Goal: Check status: Check status

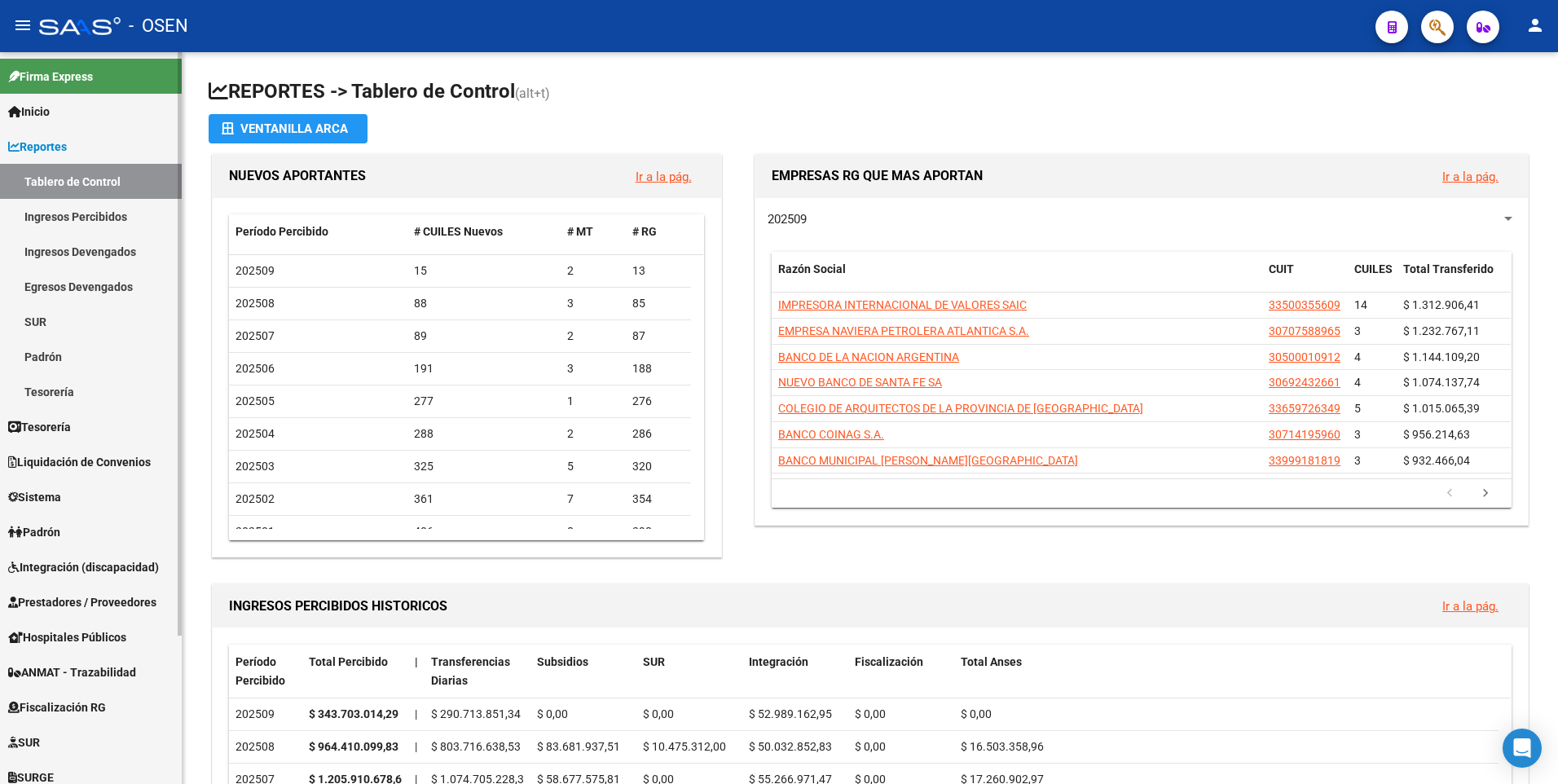
click at [84, 460] on span "Liquidación de Convenios" at bounding box center [79, 461] width 143 height 17
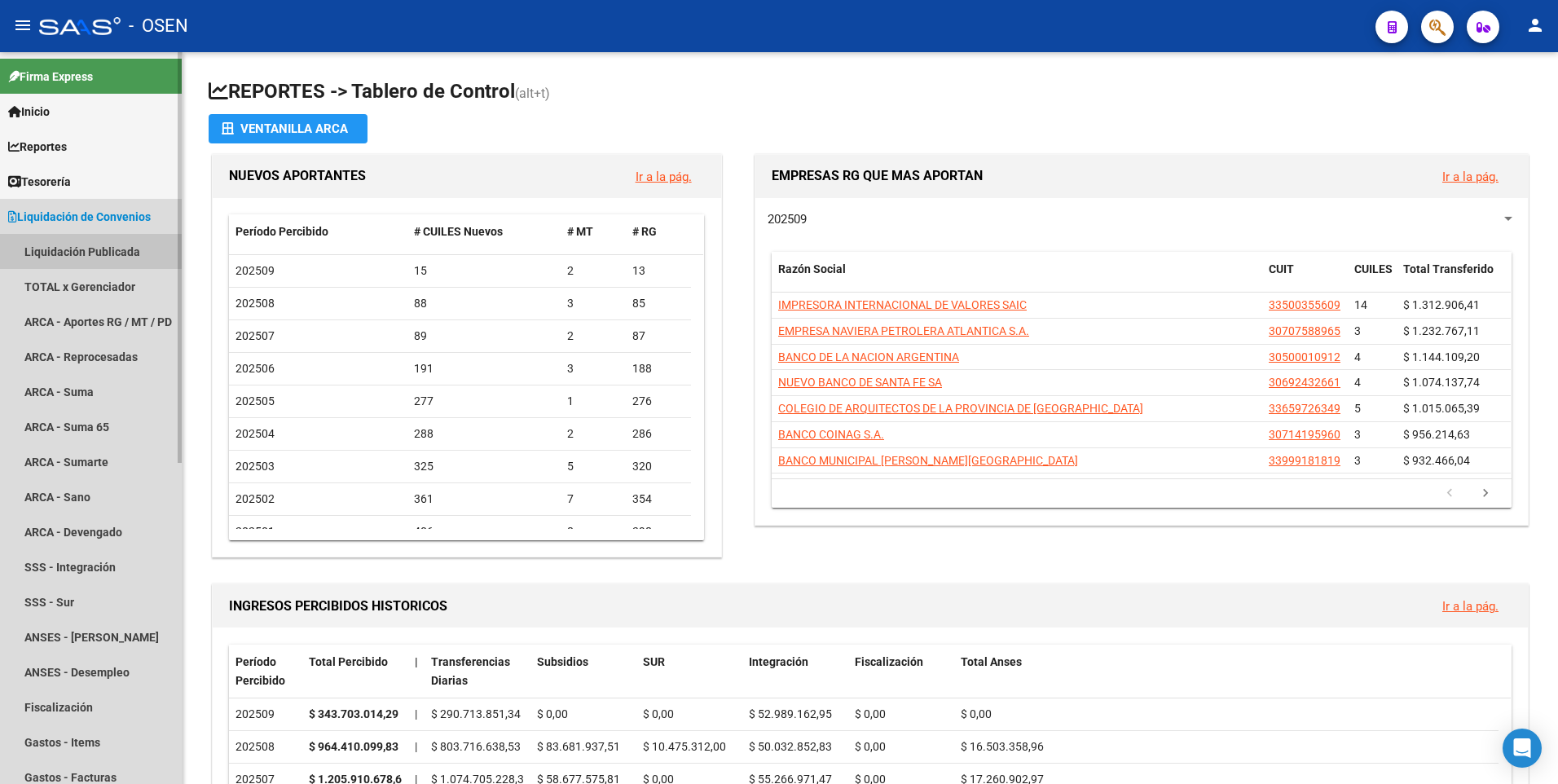
click at [109, 252] on link "Liquidación Publicada" at bounding box center [90, 251] width 181 height 35
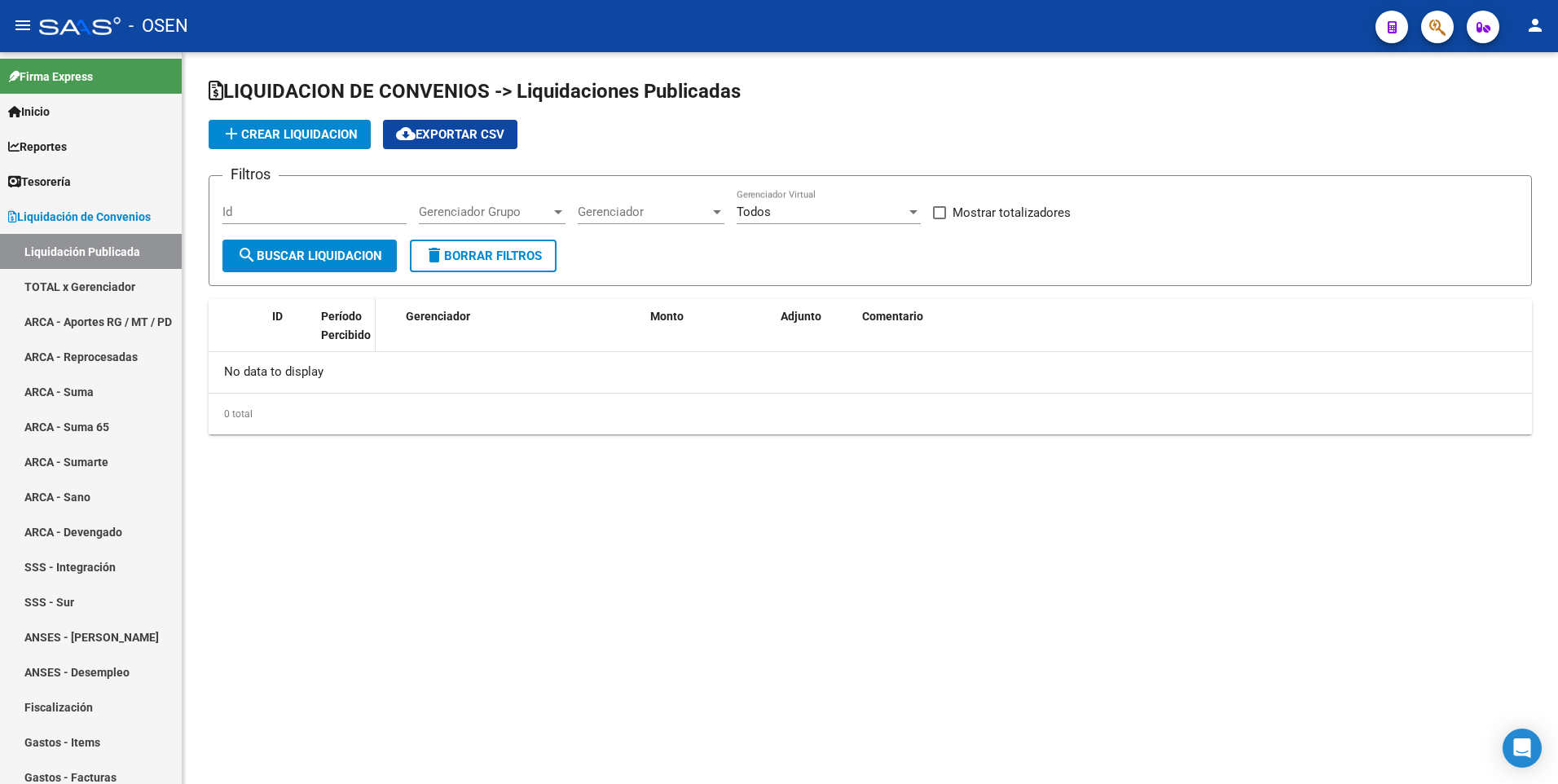
checkbox input "true"
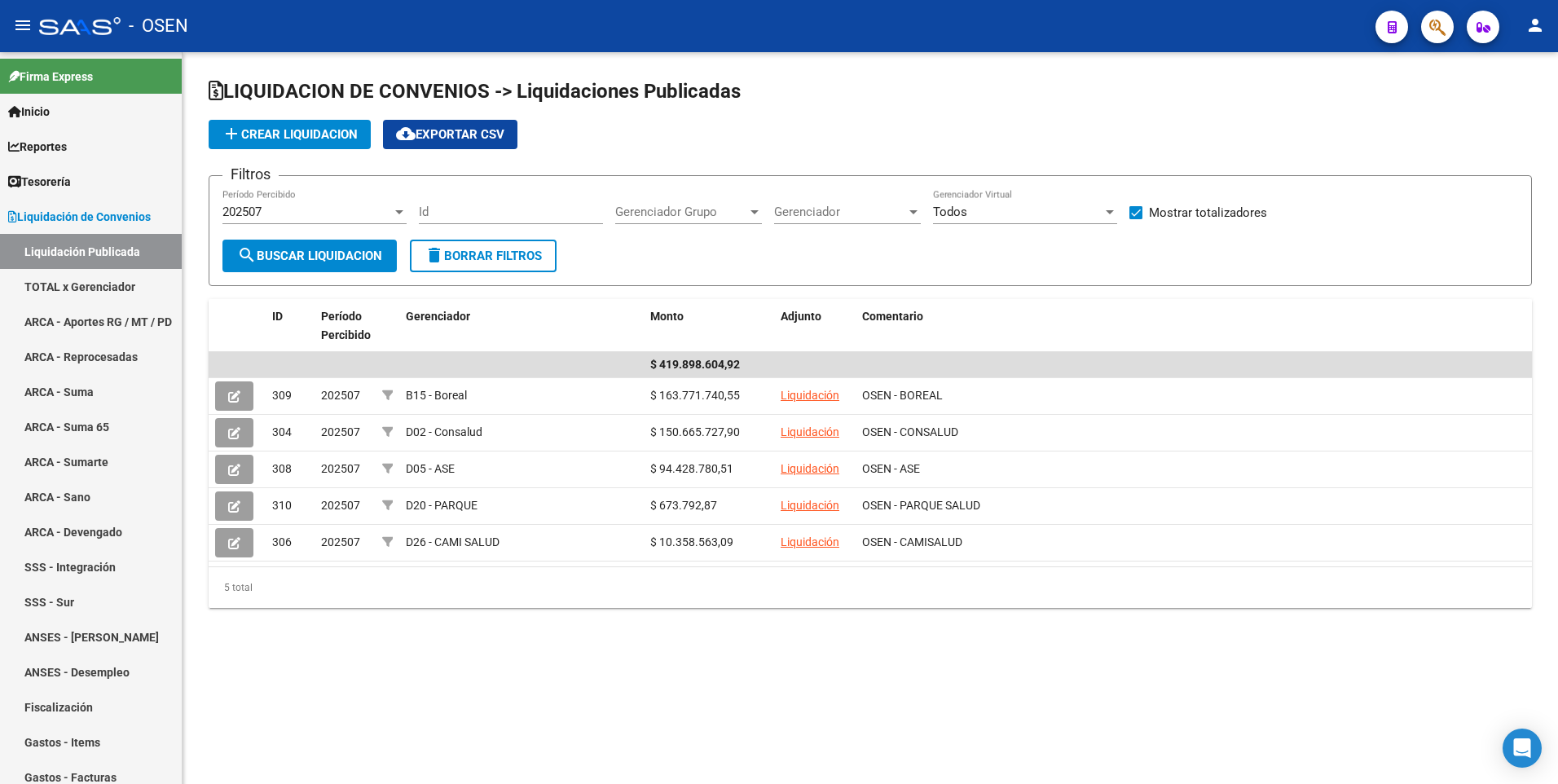
click at [338, 220] on div "202507 Período Percibido" at bounding box center [315, 206] width 184 height 35
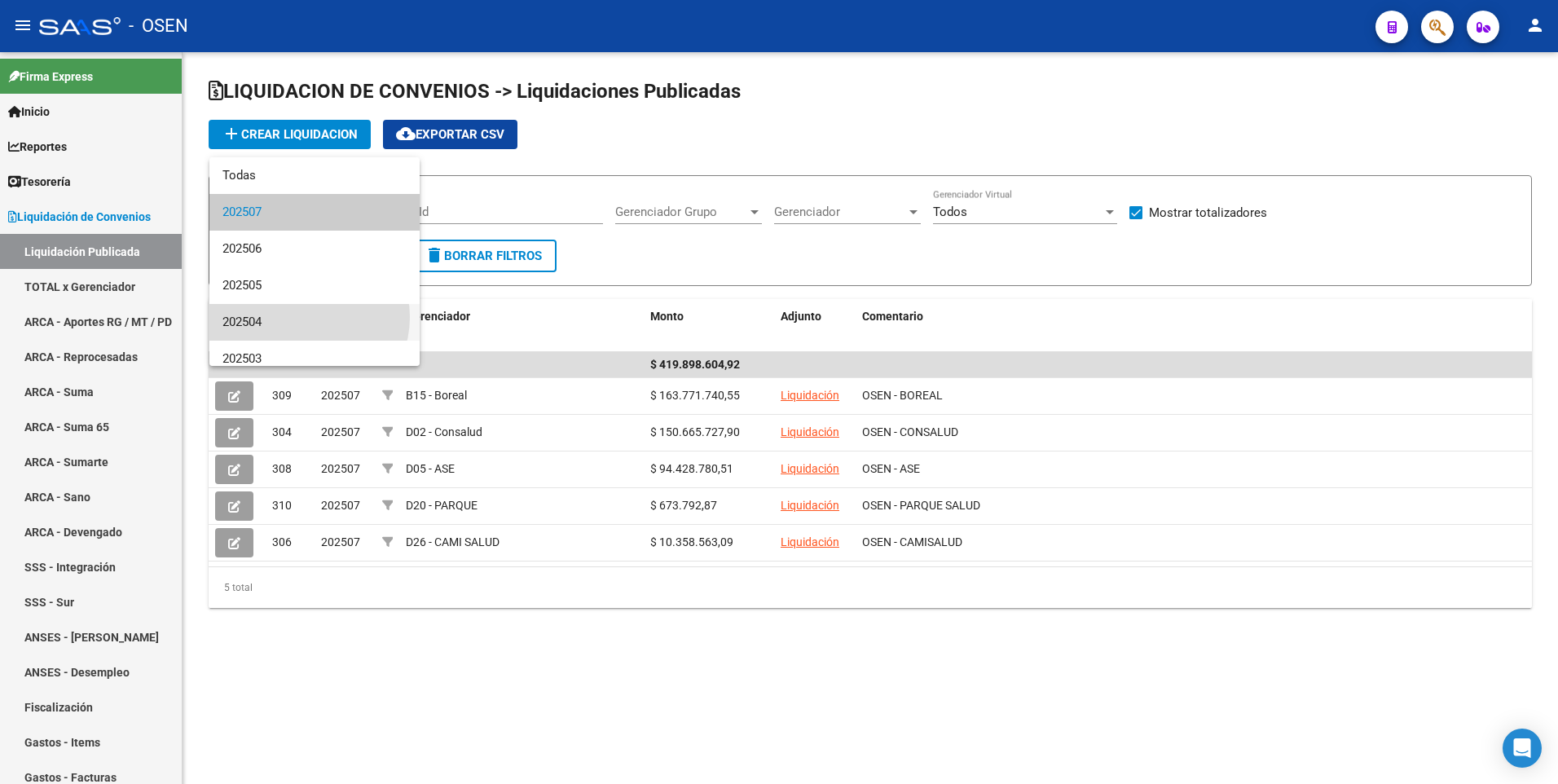
click at [302, 317] on span "202504" at bounding box center [315, 322] width 184 height 37
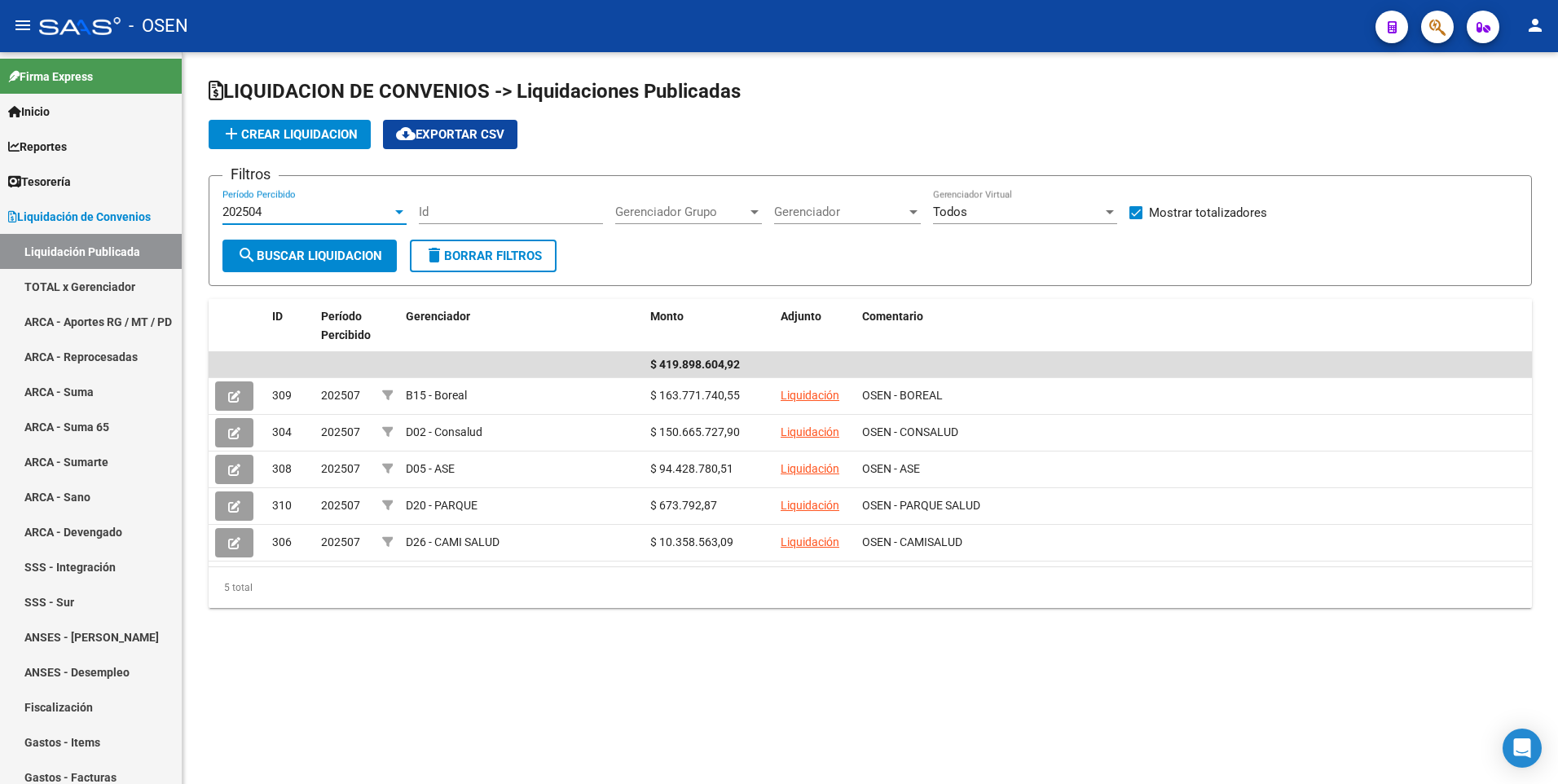
click at [308, 244] on button "search Buscar Liquidacion" at bounding box center [309, 255] width 174 height 32
click at [329, 204] on div "202504" at bounding box center [307, 212] width 169 height 15
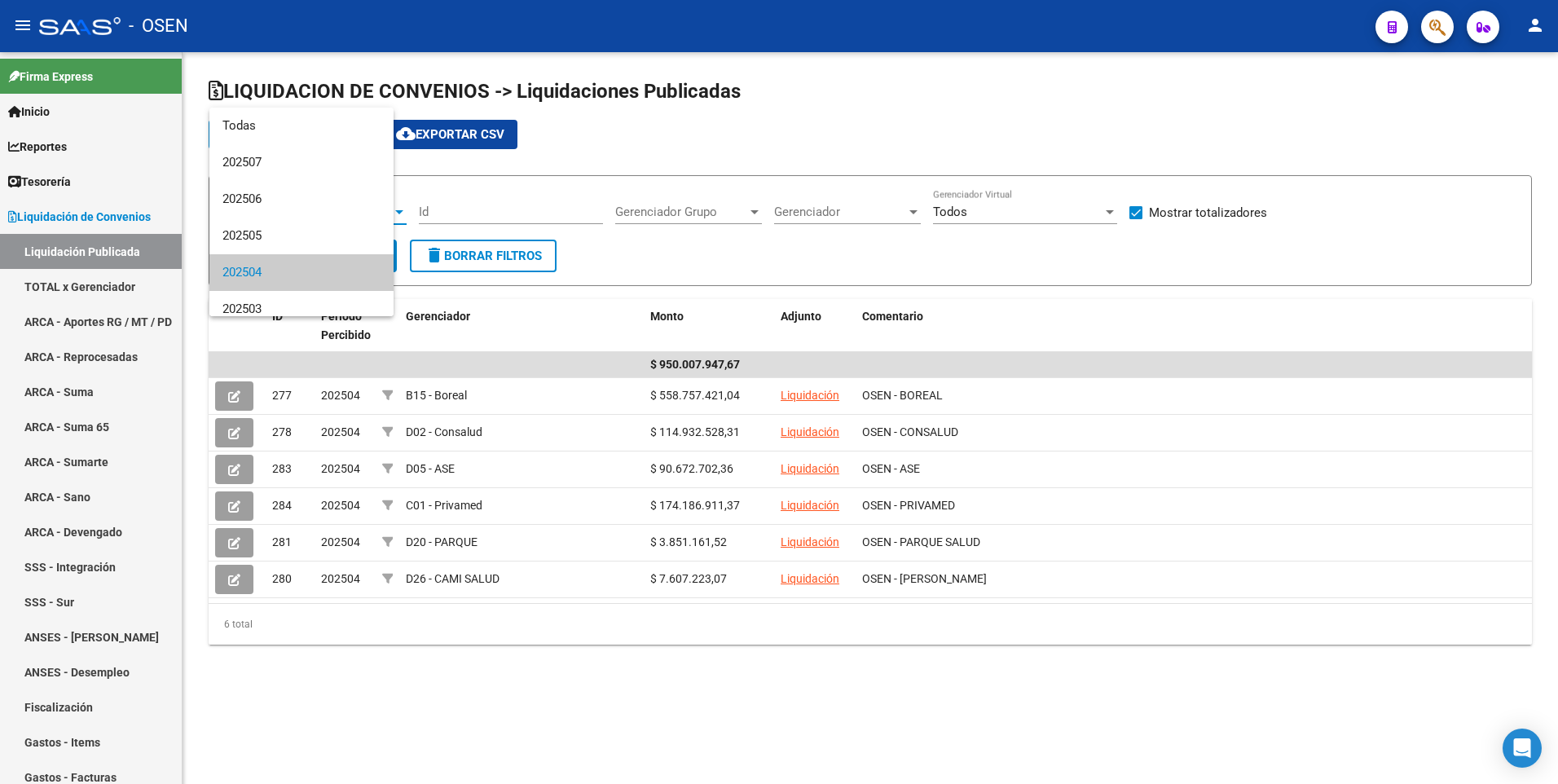
scroll to position [61, 0]
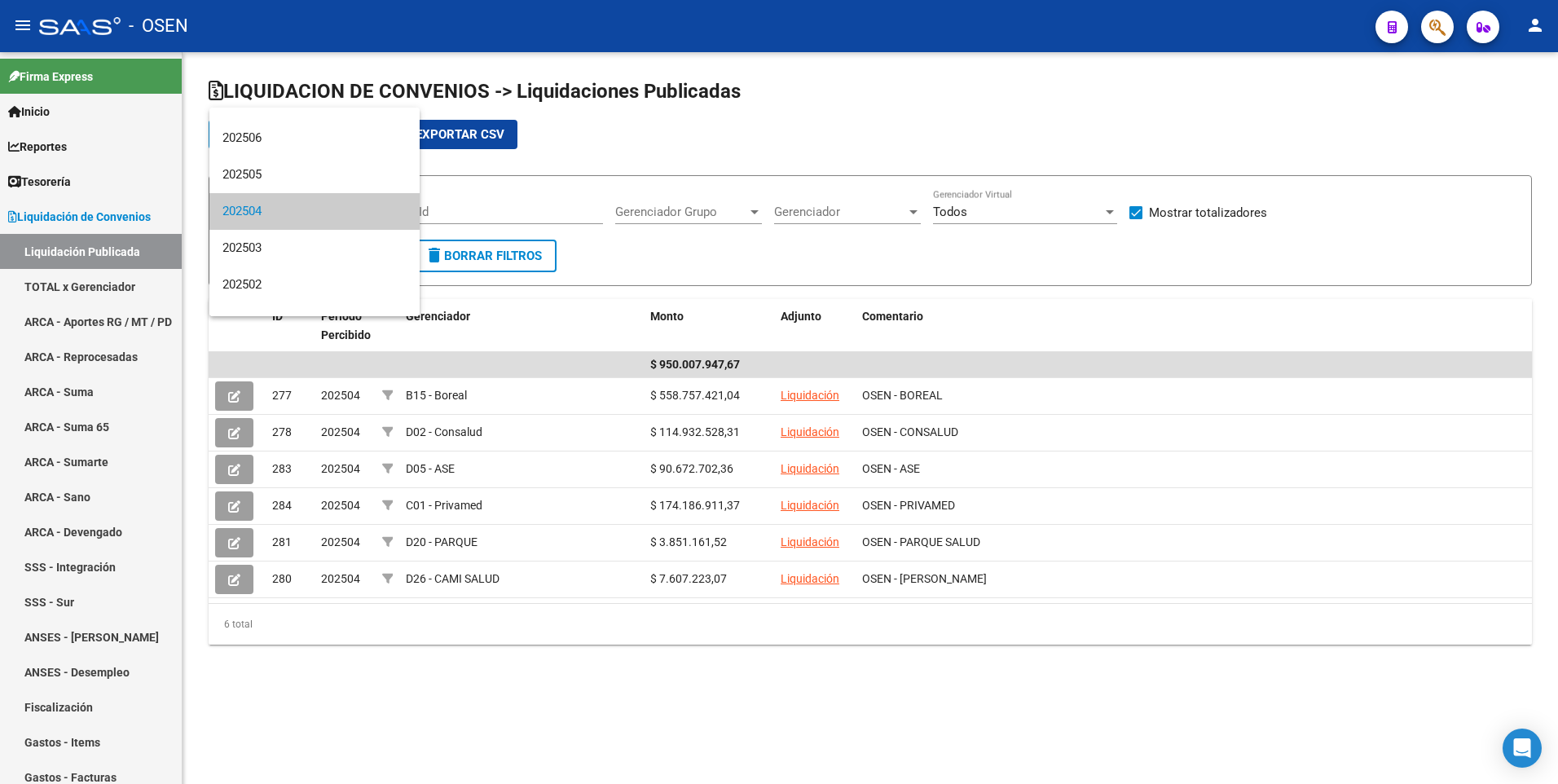
click at [93, 277] on div at bounding box center [779, 392] width 1558 height 784
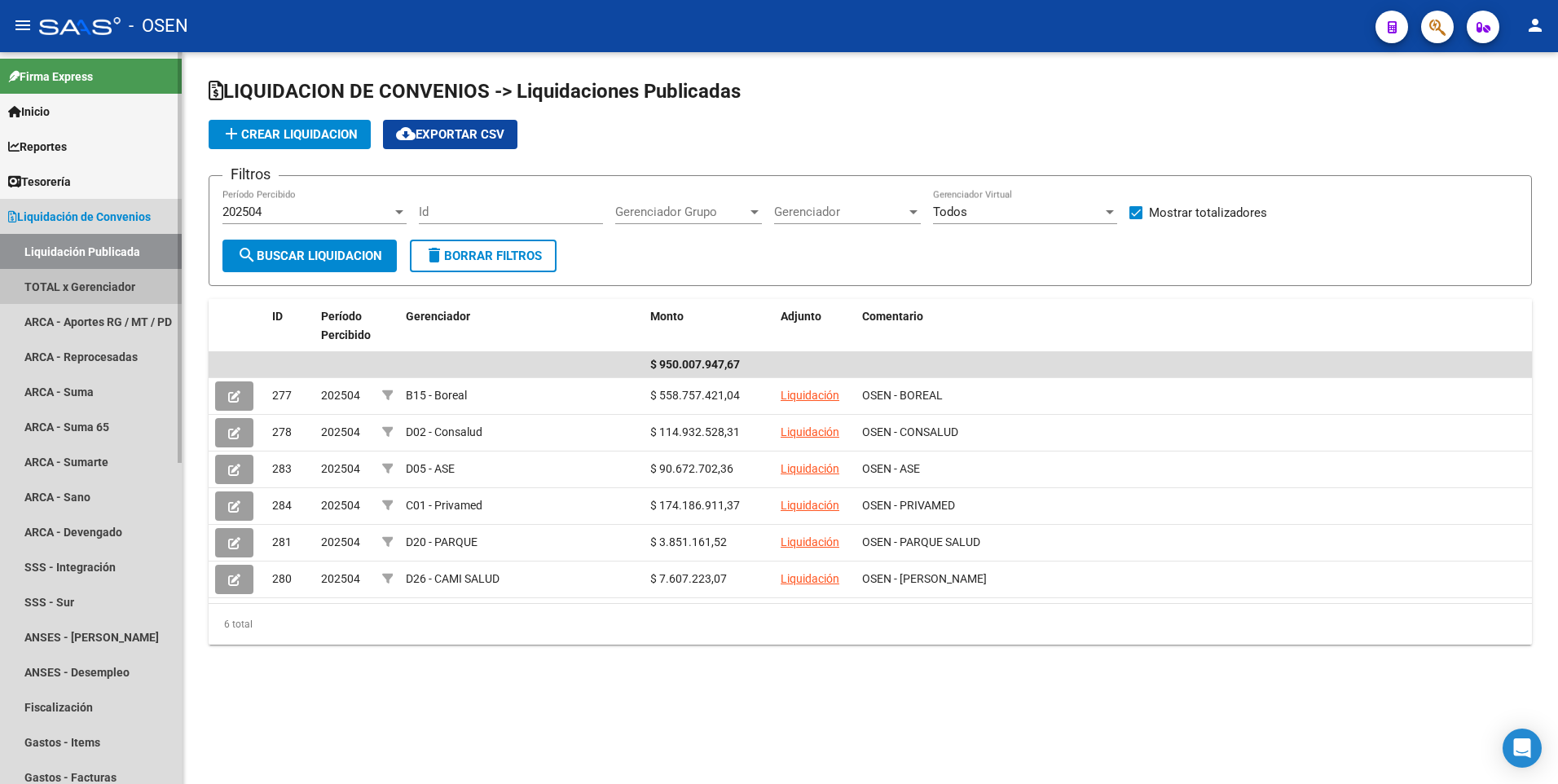
click at [89, 282] on link "TOTAL x Gerenciador" at bounding box center [90, 286] width 181 height 35
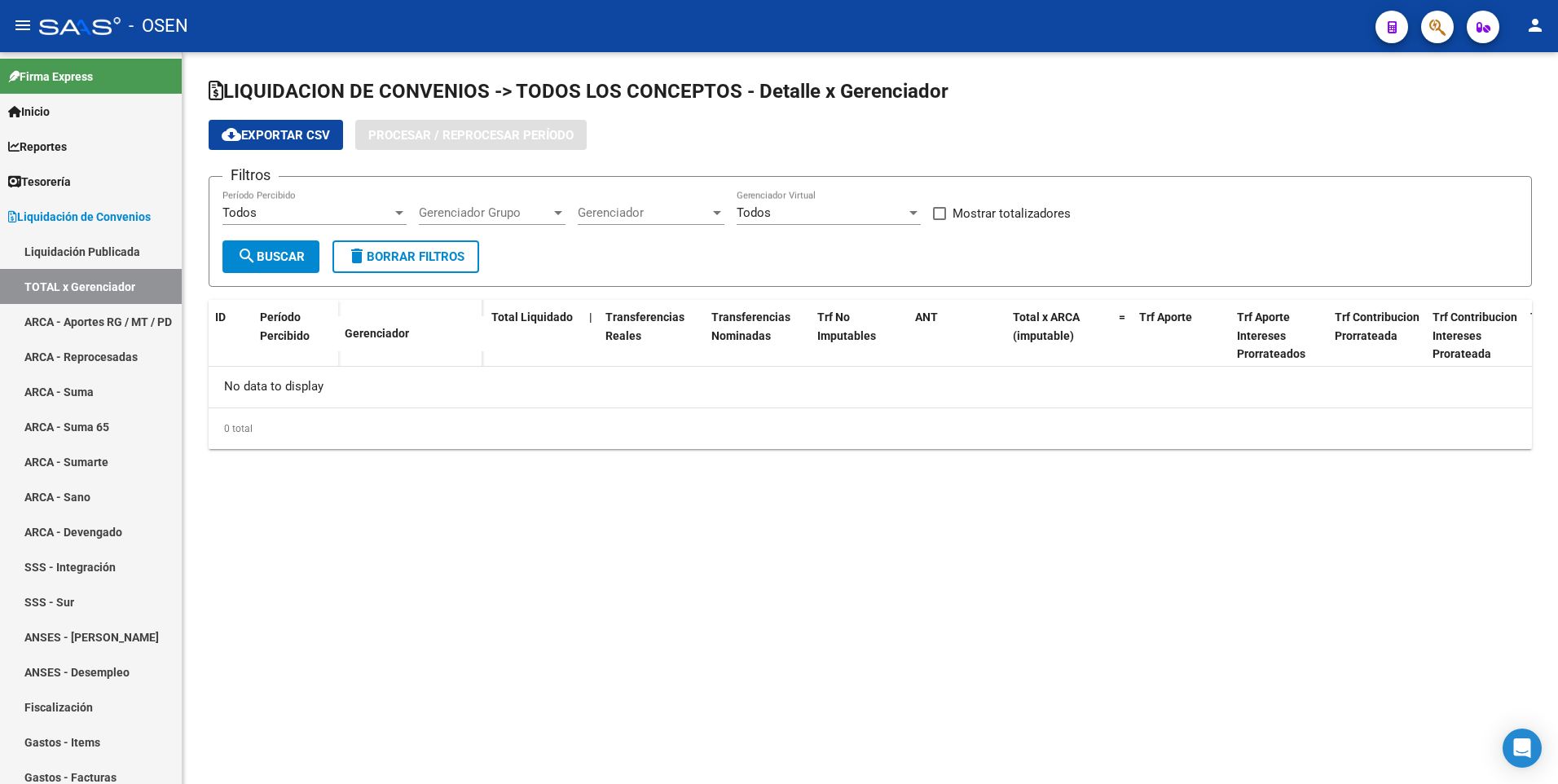
checkbox input "true"
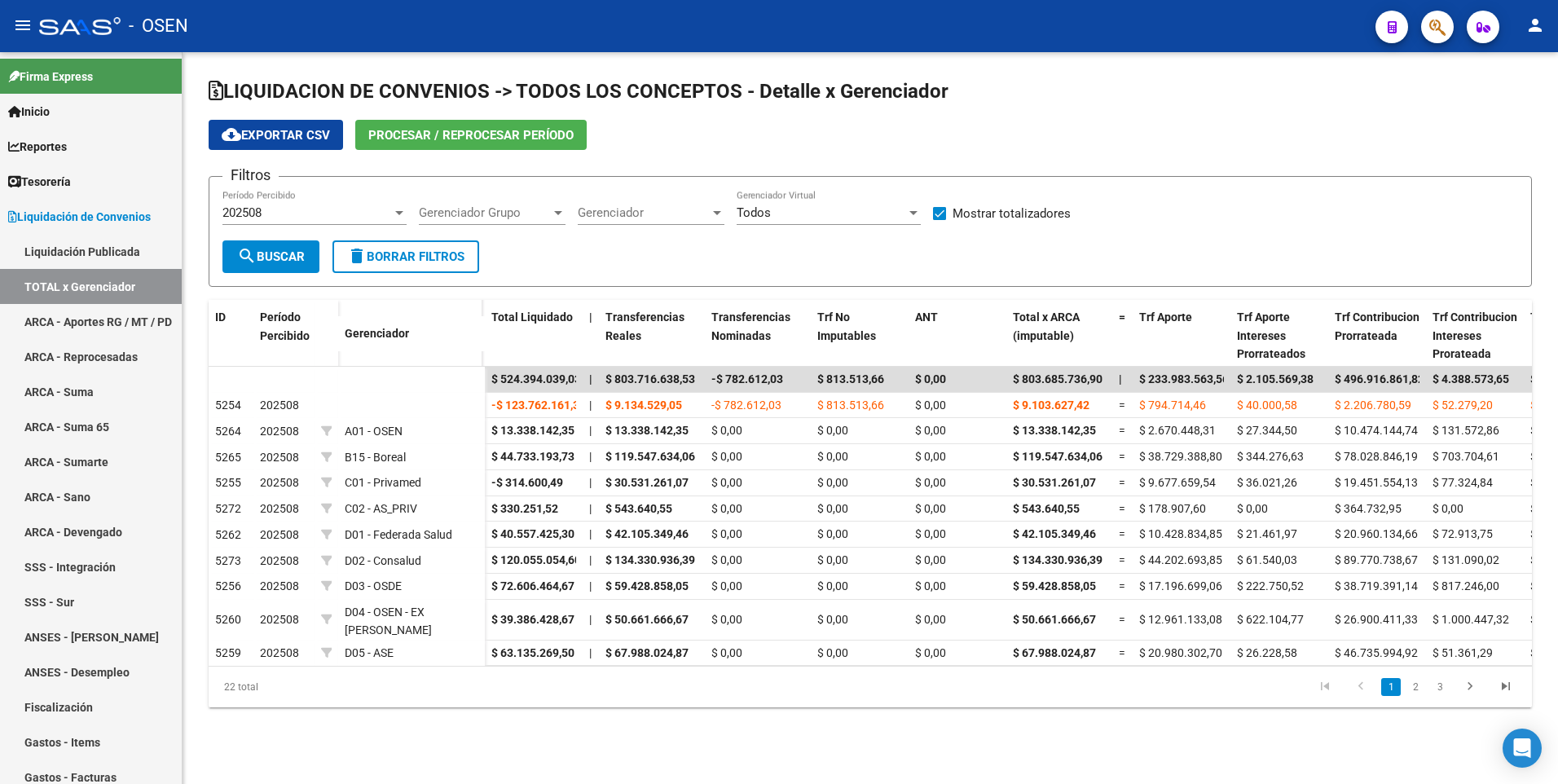
click at [336, 218] on div "202508" at bounding box center [307, 213] width 169 height 15
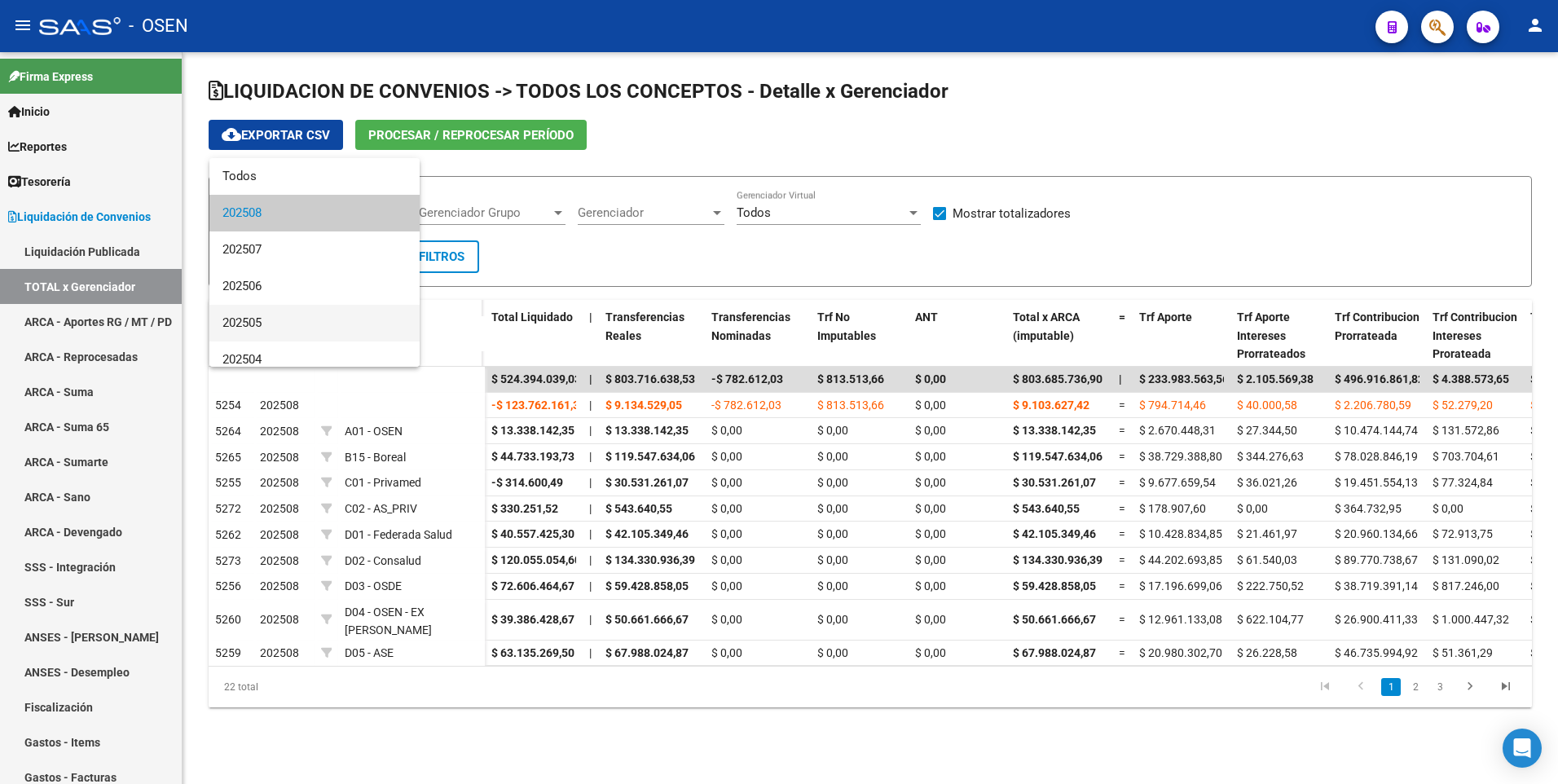
click at [306, 309] on span "202505" at bounding box center [315, 323] width 184 height 37
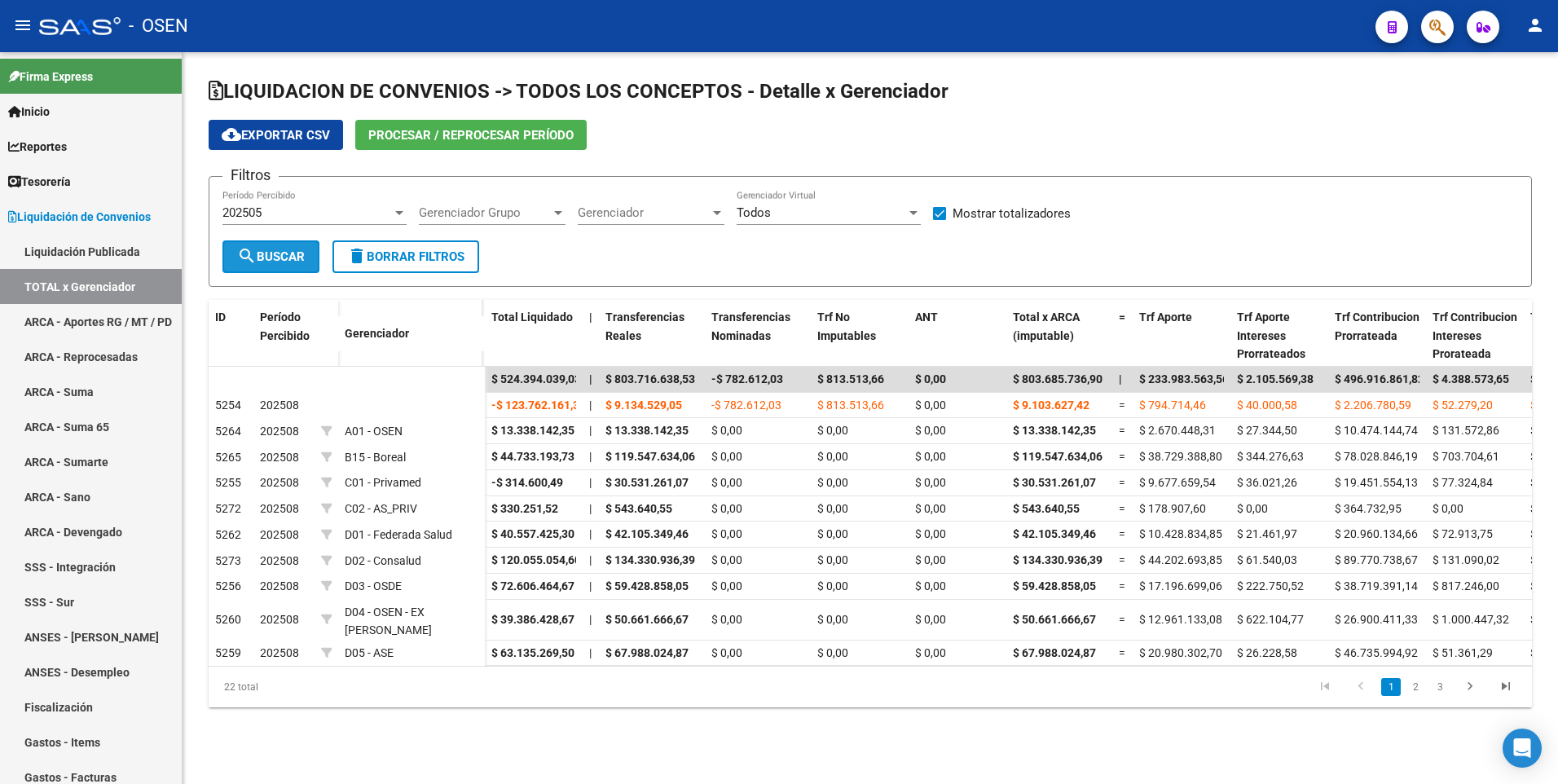
click at [296, 249] on span "search Buscar" at bounding box center [271, 257] width 67 height 15
click at [629, 205] on span "Gerenciador" at bounding box center [643, 213] width 132 height 15
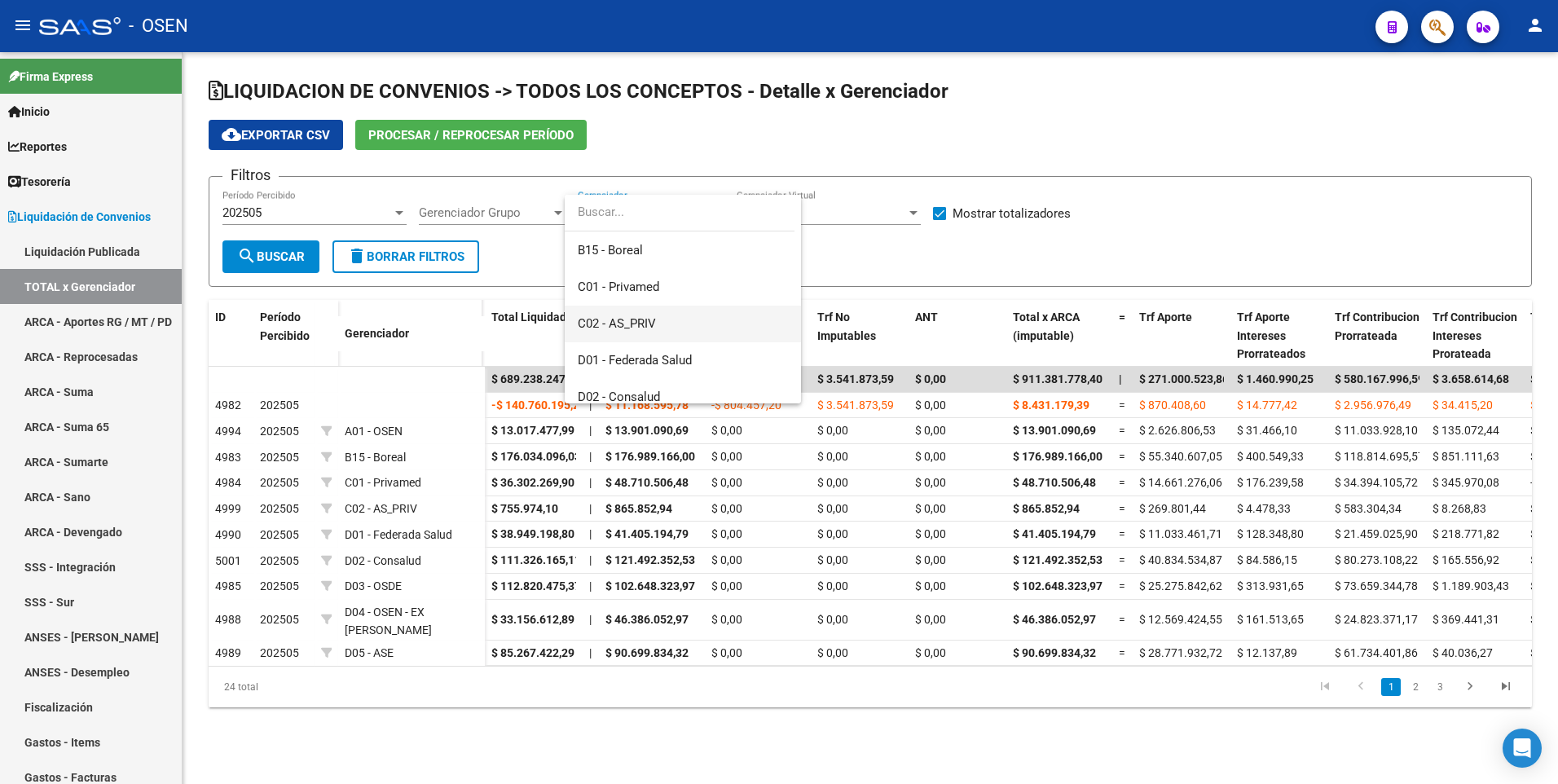
scroll to position [82, 0]
click at [677, 315] on span "C01 - Privamed" at bounding box center [683, 315] width 210 height 37
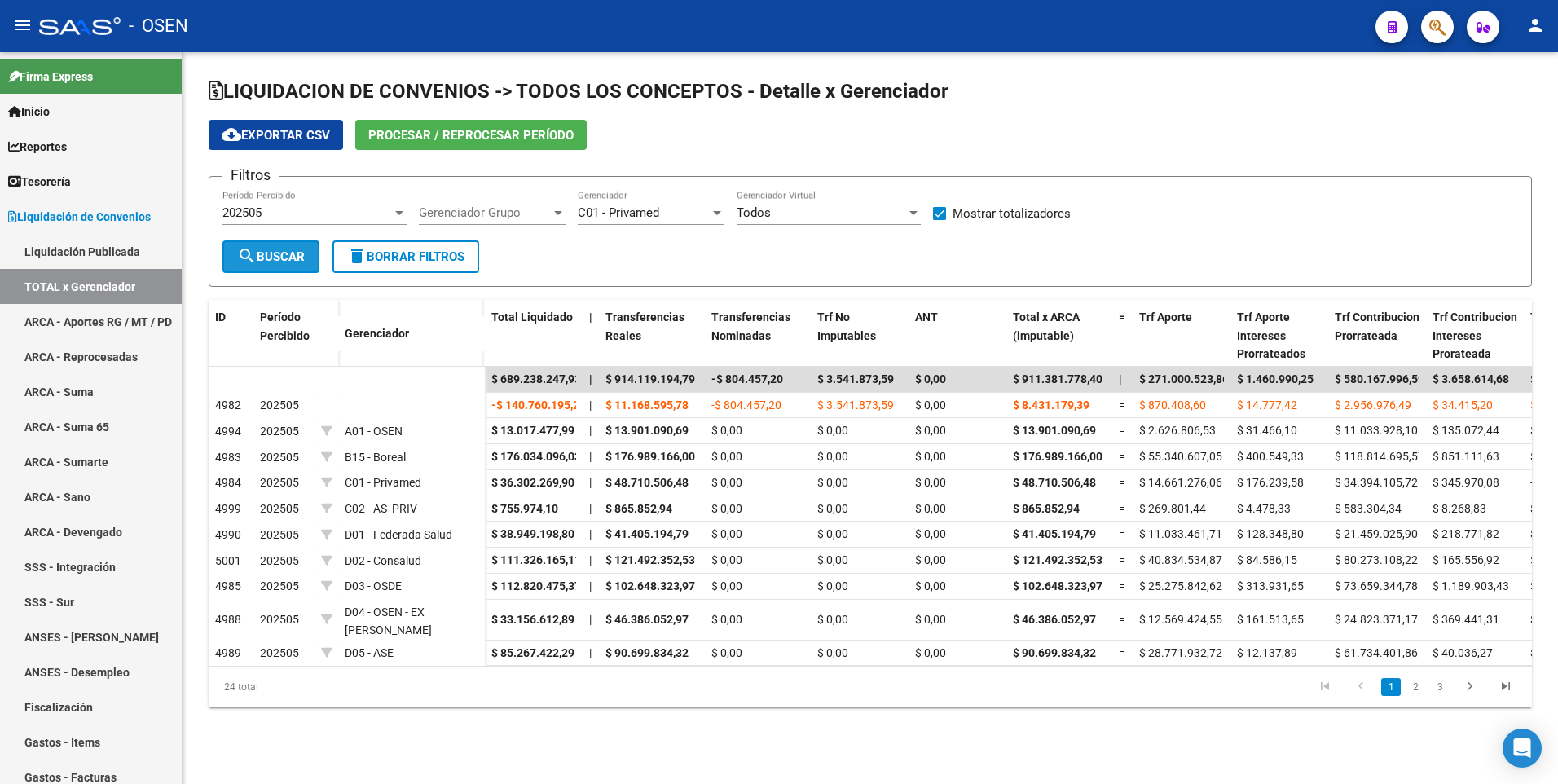
click at [279, 258] on span "search Buscar" at bounding box center [271, 257] width 67 height 15
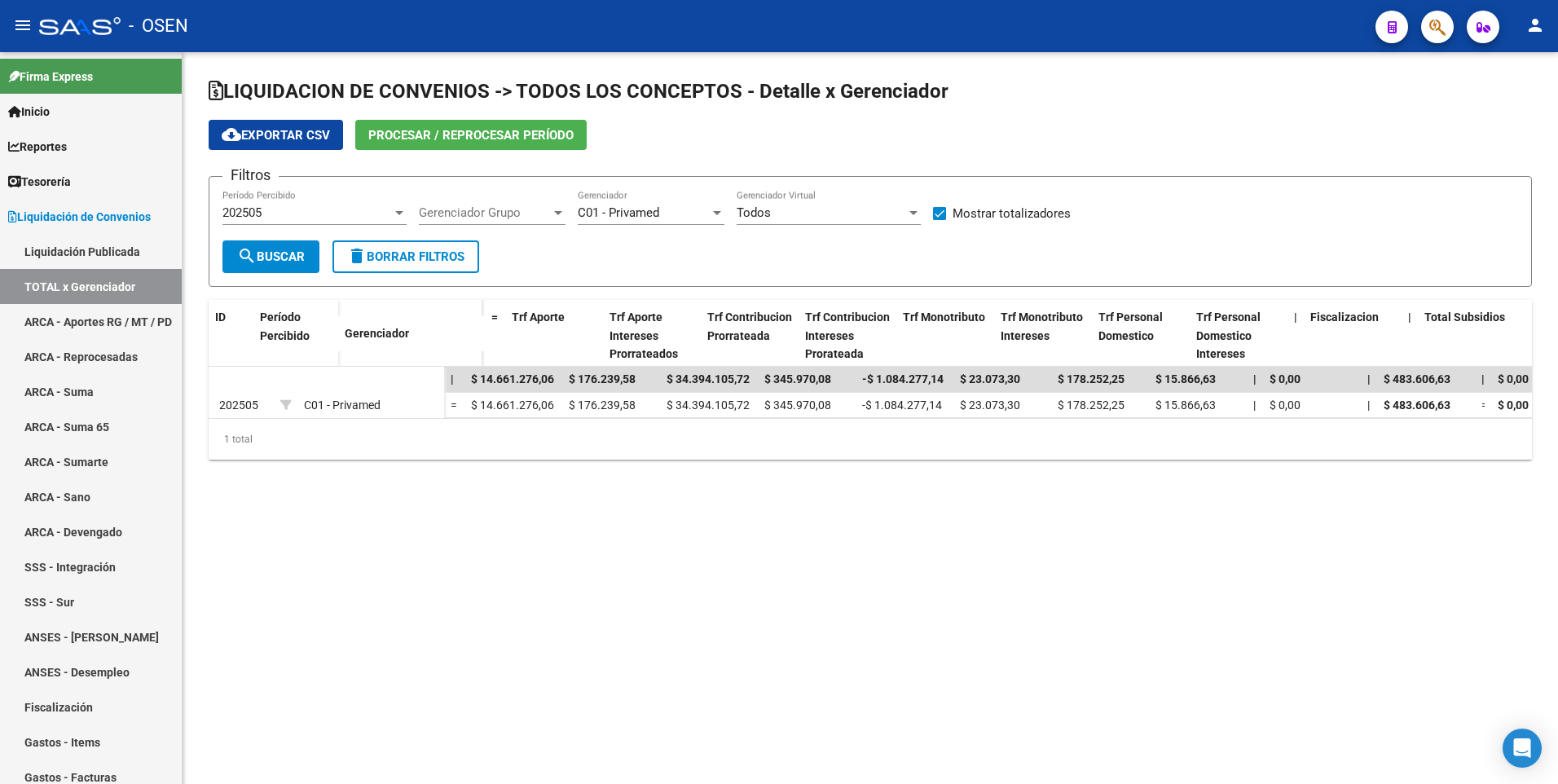
scroll to position [0, 0]
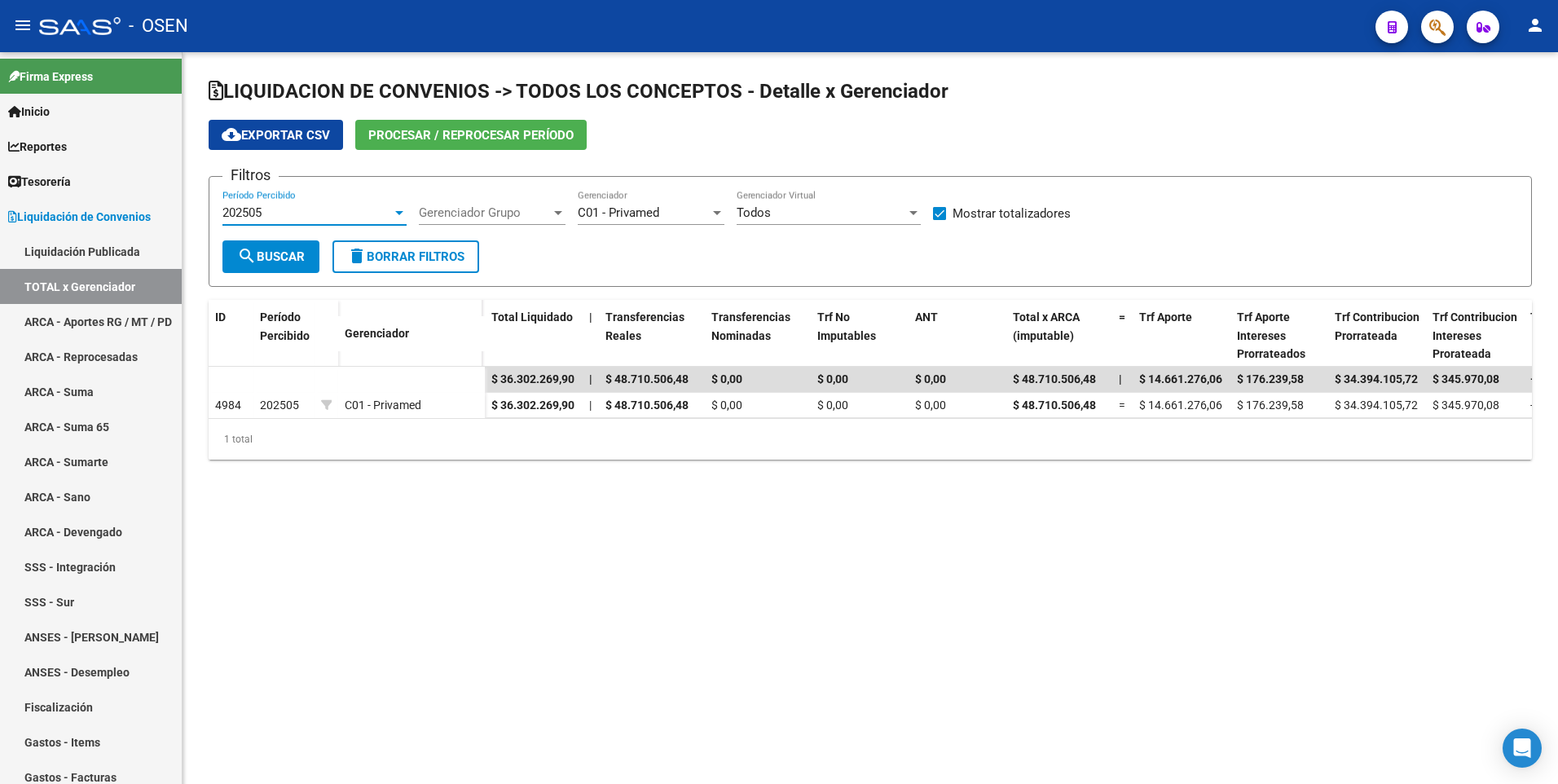
click at [355, 213] on div "202505" at bounding box center [307, 213] width 169 height 15
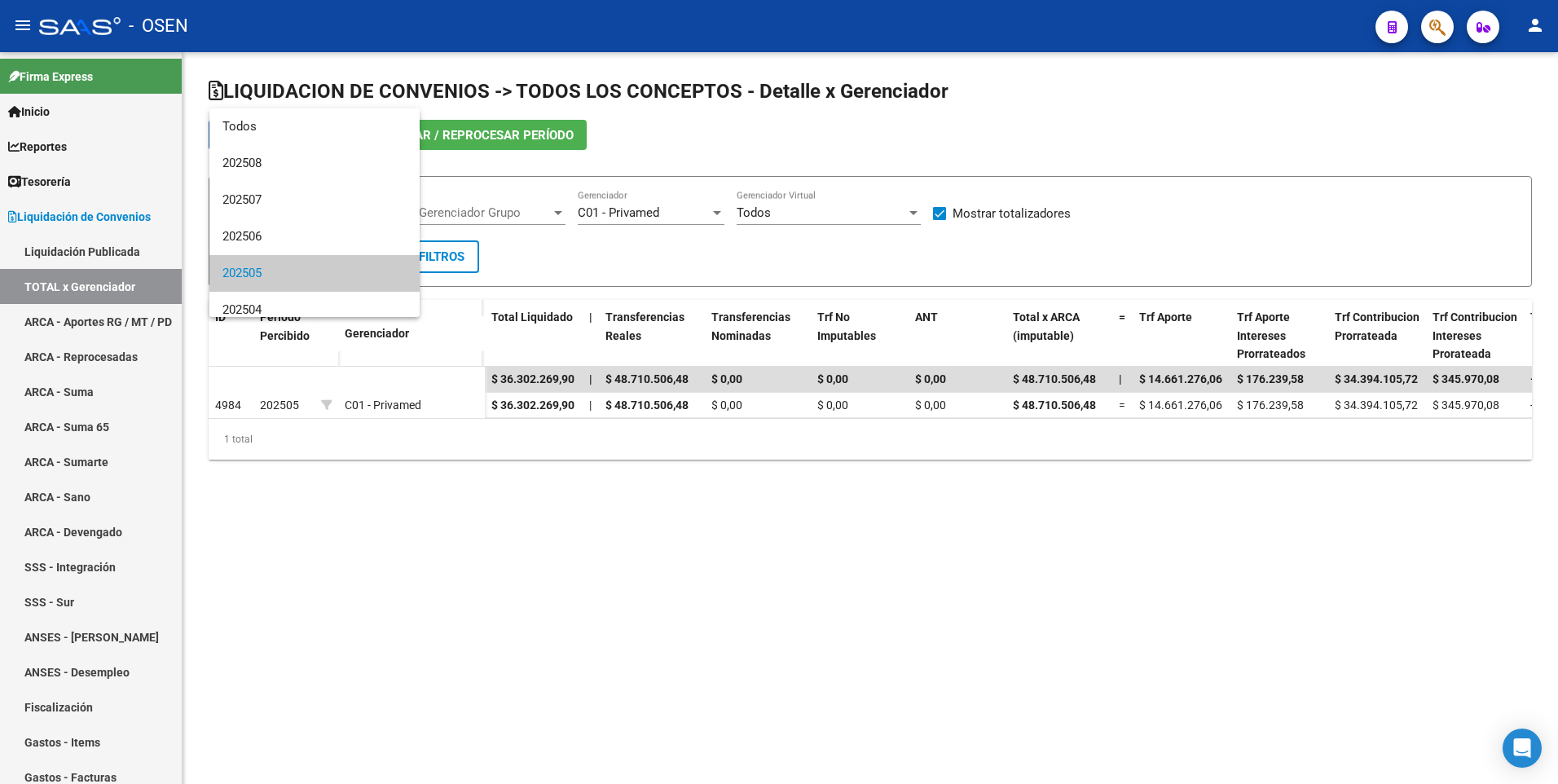
scroll to position [61, 0]
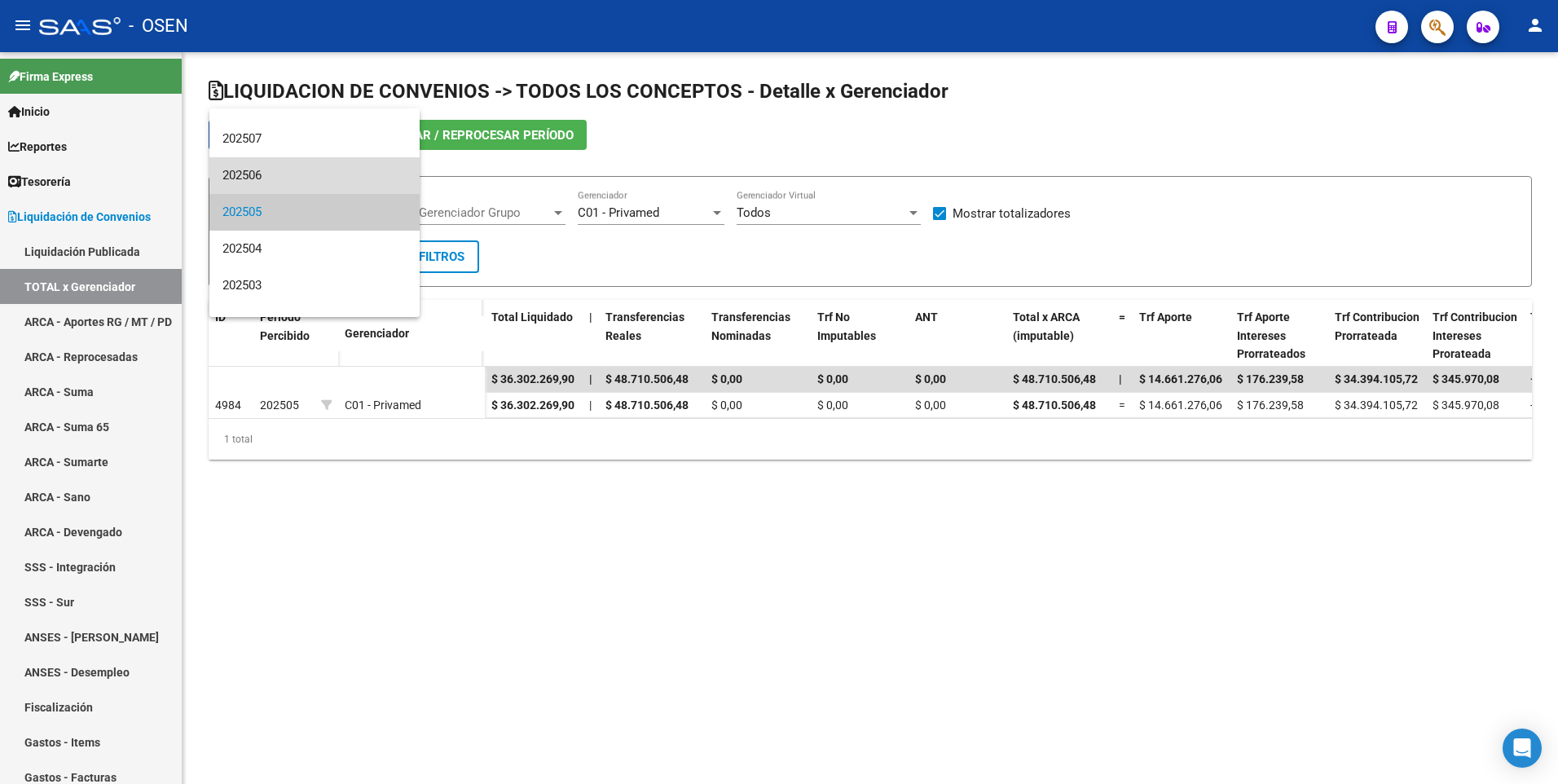
click at [348, 176] on span "202506" at bounding box center [315, 176] width 184 height 37
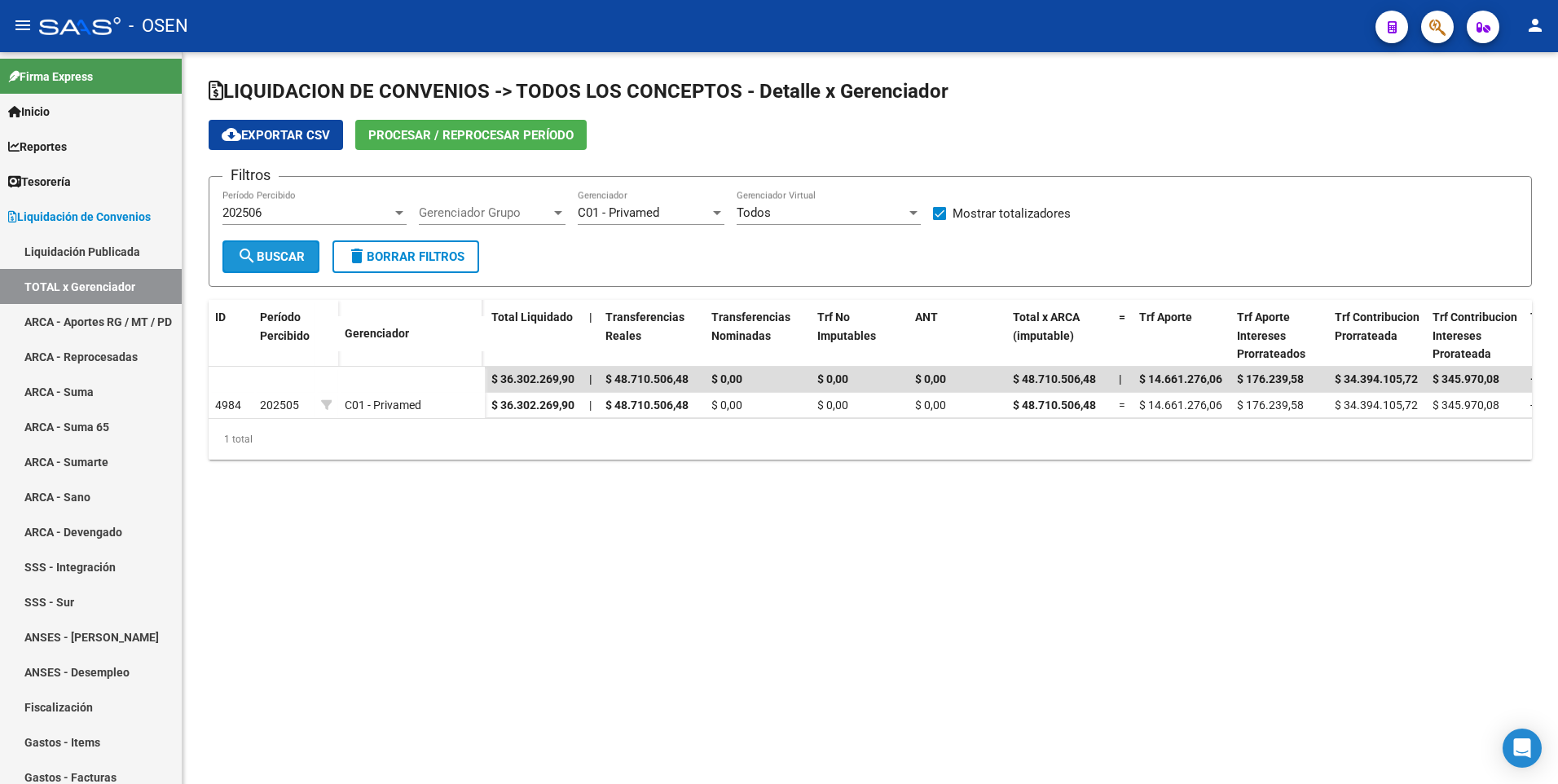
click at [292, 255] on span "search Buscar" at bounding box center [271, 257] width 67 height 15
click at [356, 213] on div "202506" at bounding box center [307, 213] width 169 height 15
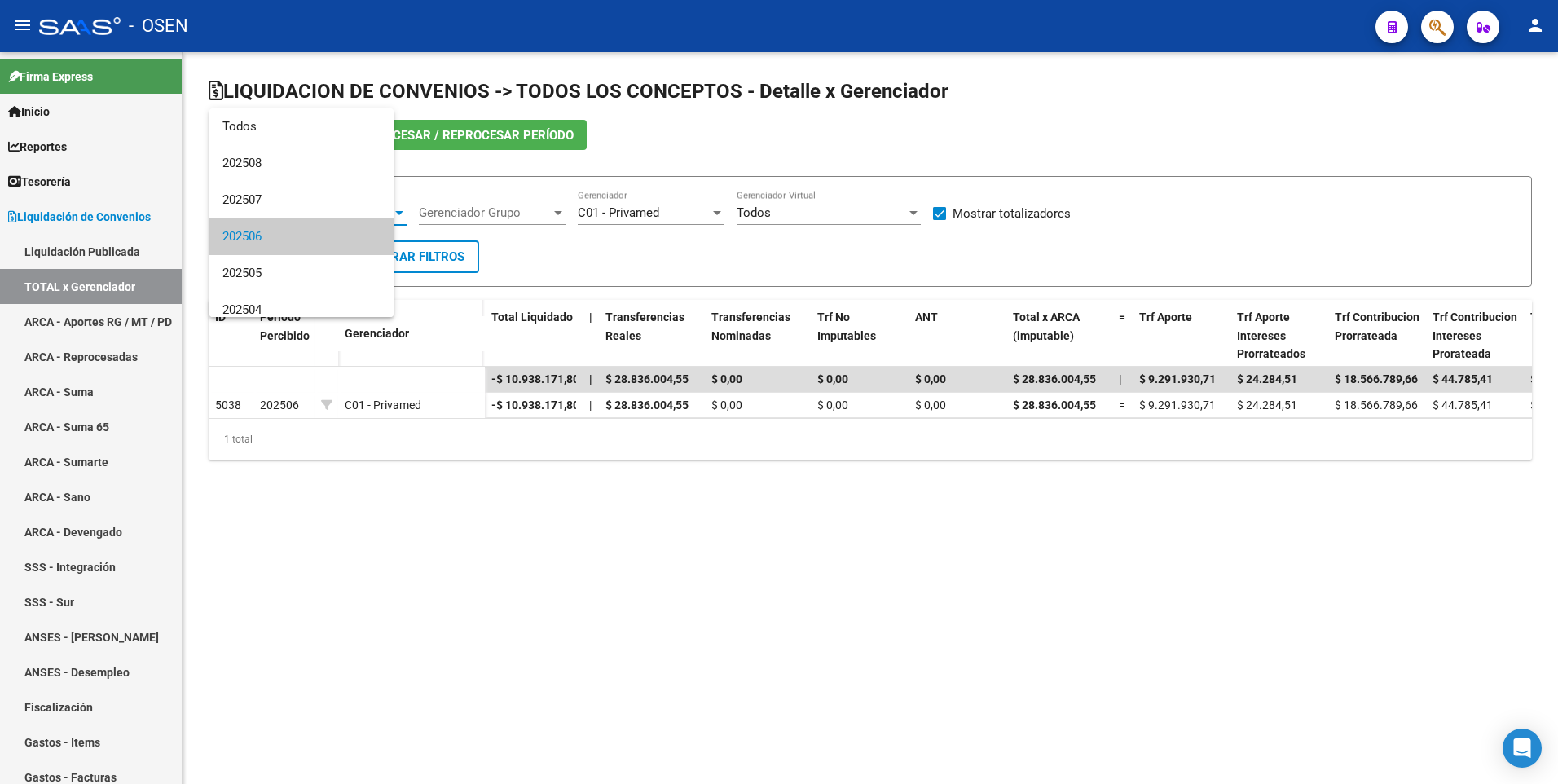
scroll to position [25, 0]
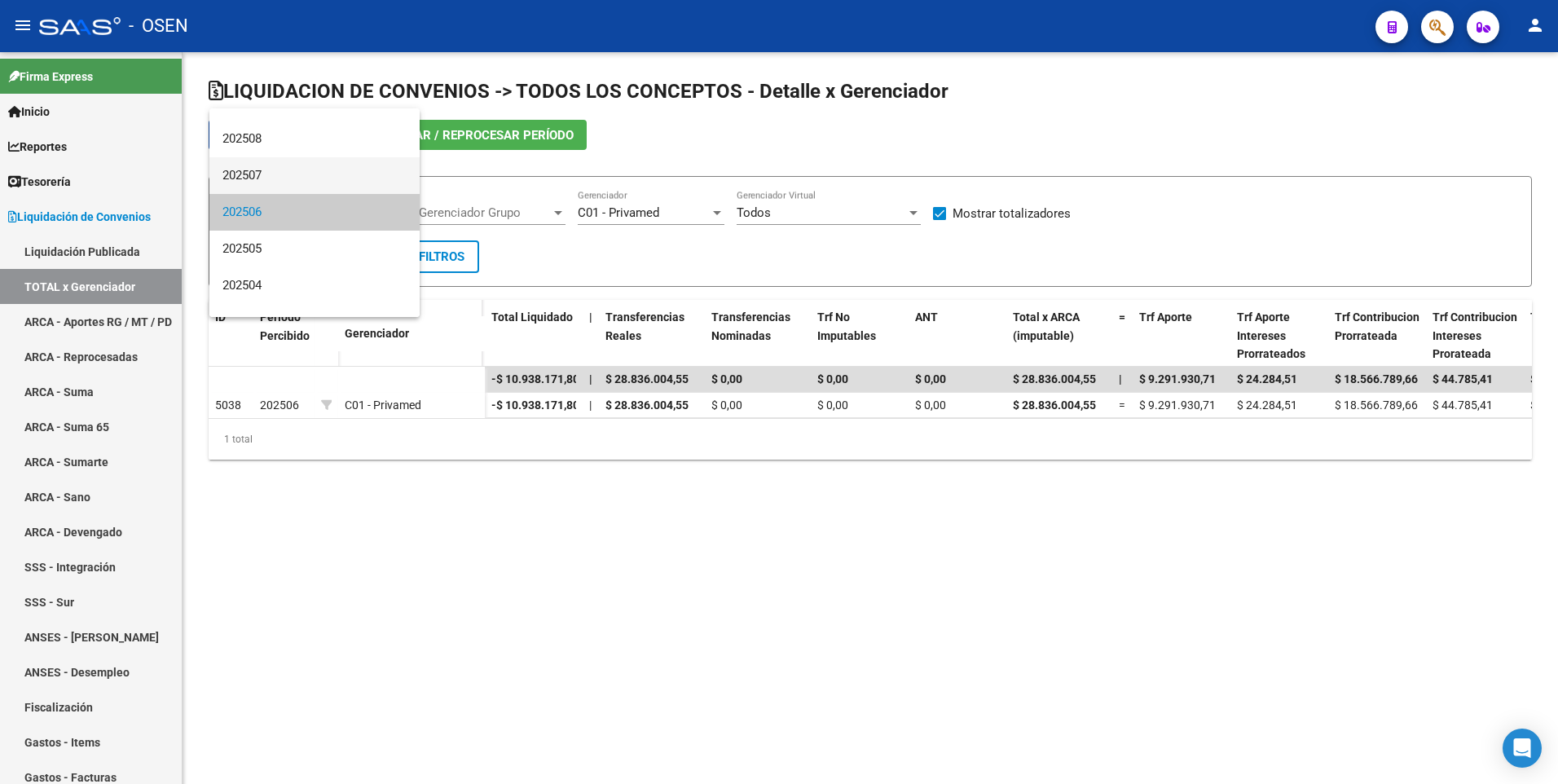
click at [318, 171] on span "202507" at bounding box center [315, 176] width 184 height 37
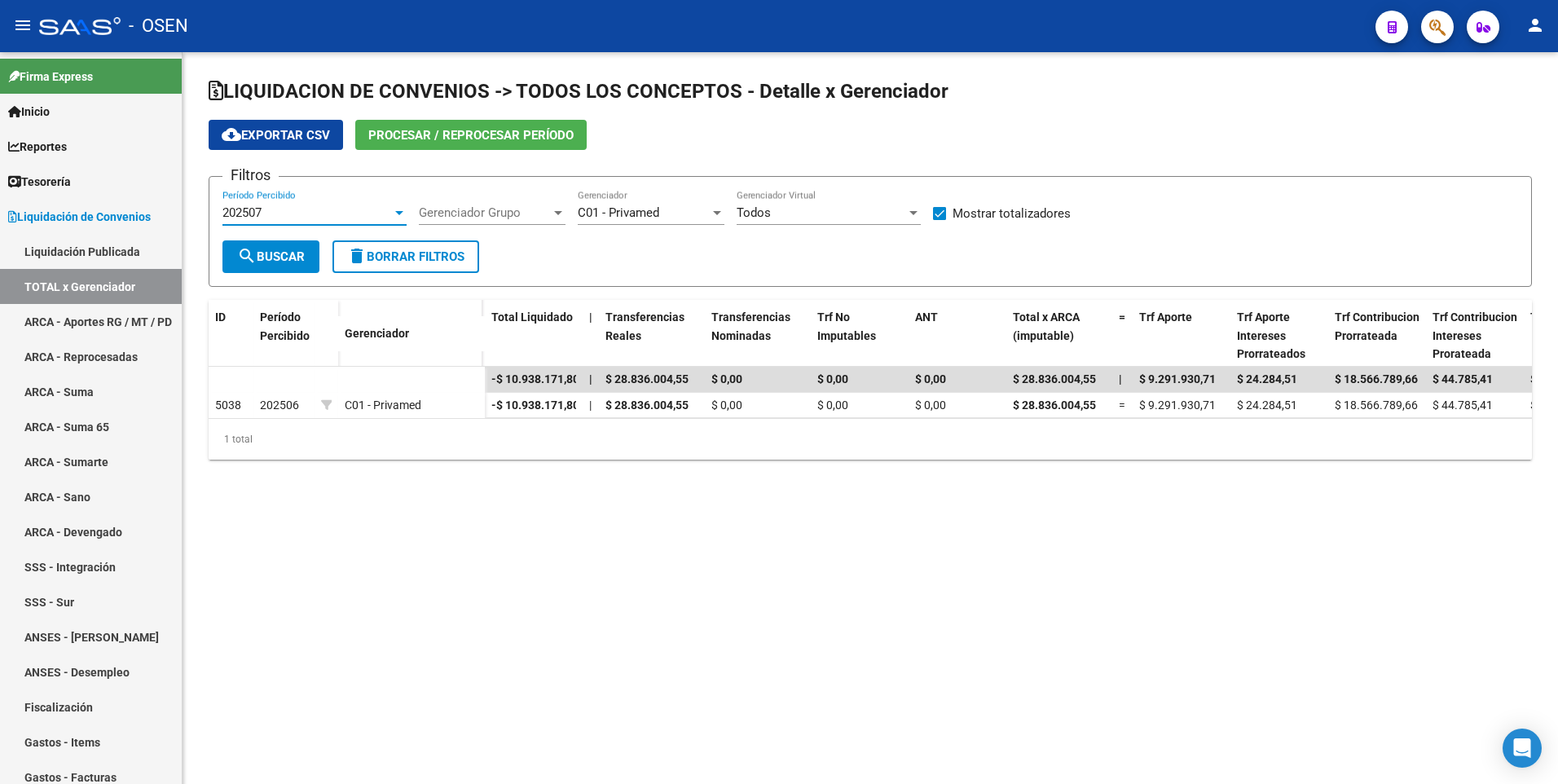
click at [294, 259] on span "search Buscar" at bounding box center [271, 257] width 67 height 15
click at [350, 213] on div "202507" at bounding box center [307, 213] width 169 height 15
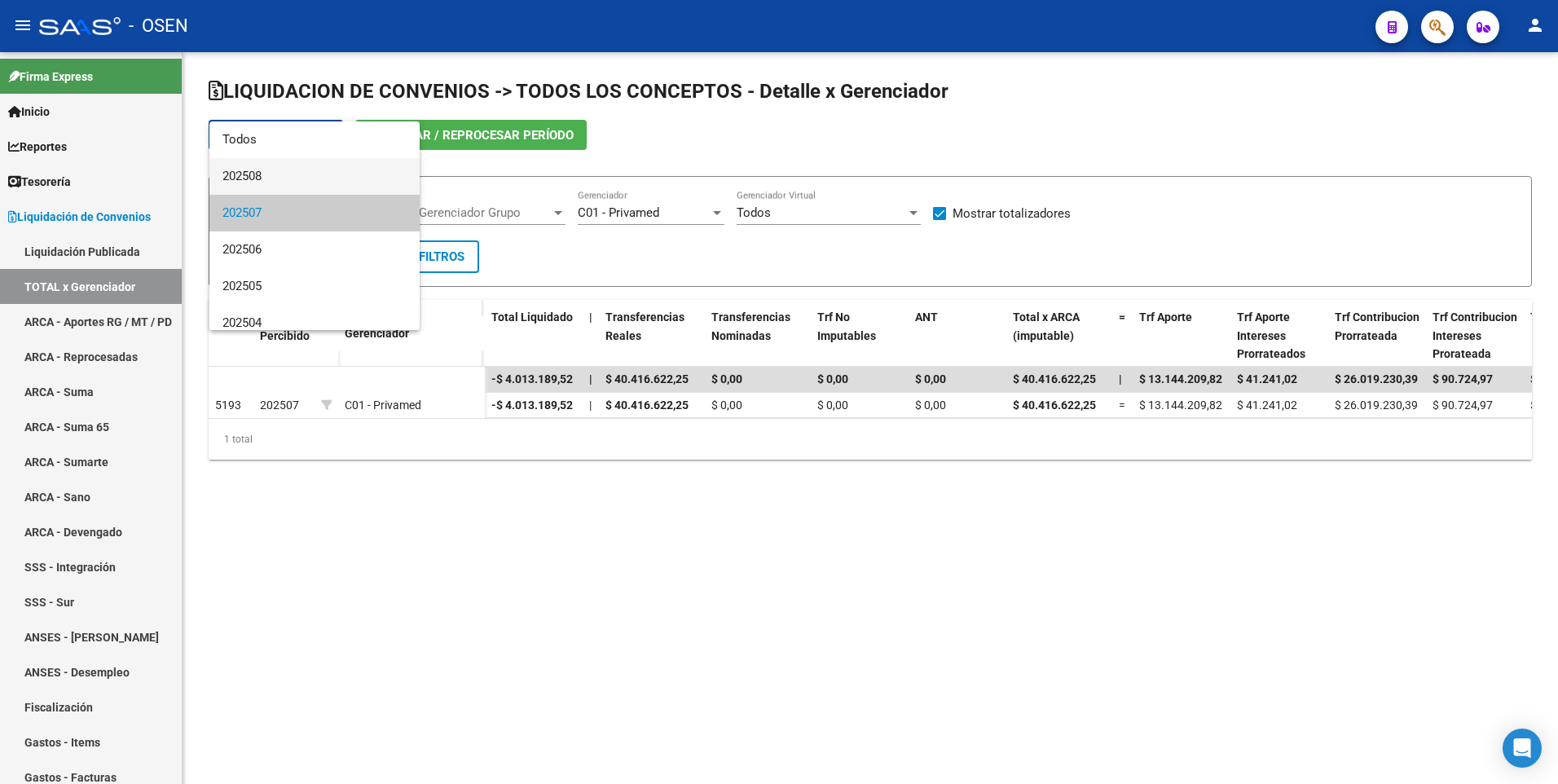
click at [358, 172] on span "202508" at bounding box center [315, 177] width 184 height 37
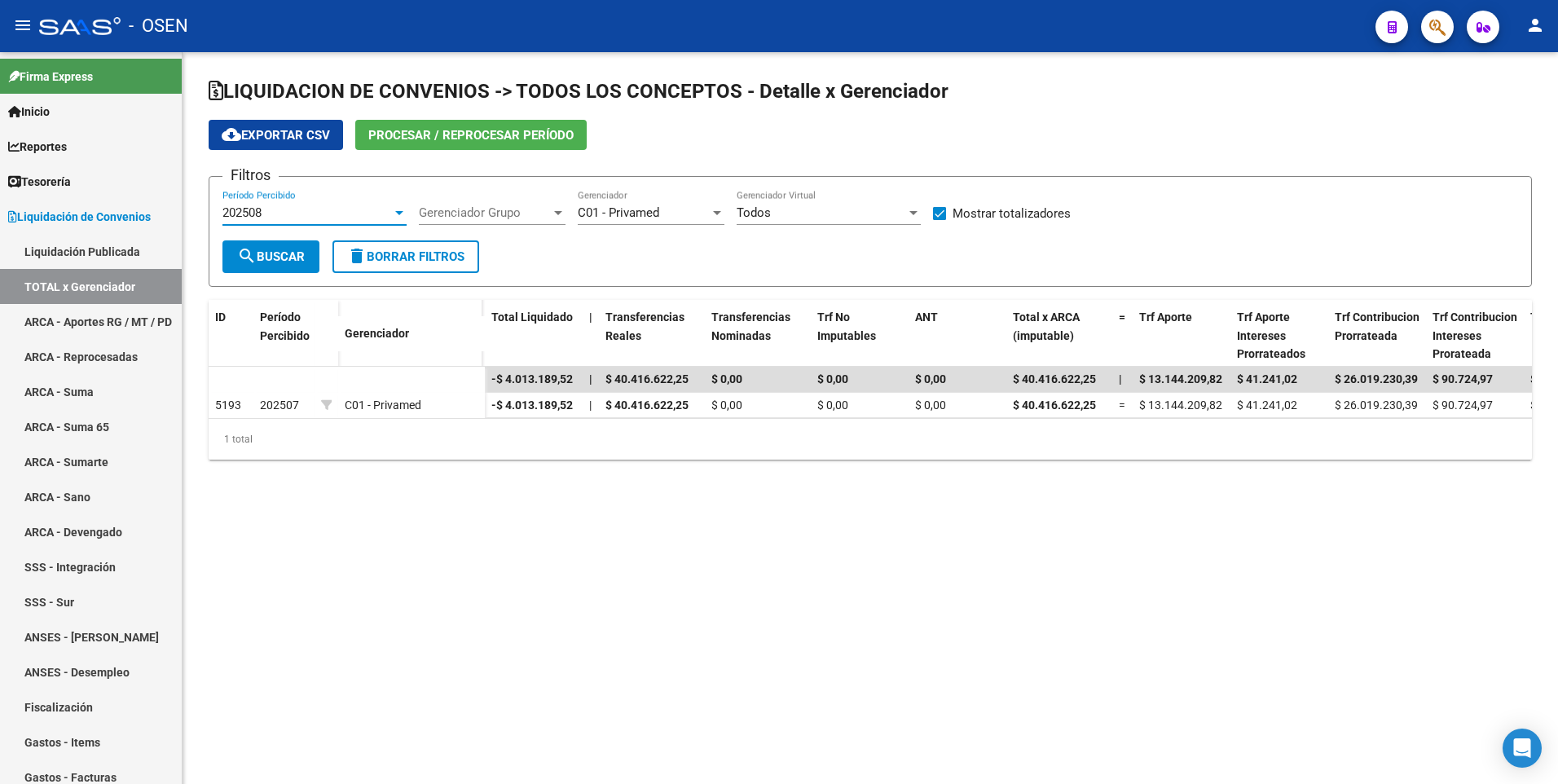
click at [269, 259] on span "search Buscar" at bounding box center [271, 257] width 67 height 15
click at [283, 204] on div "202508 Período Percibido" at bounding box center [315, 207] width 184 height 35
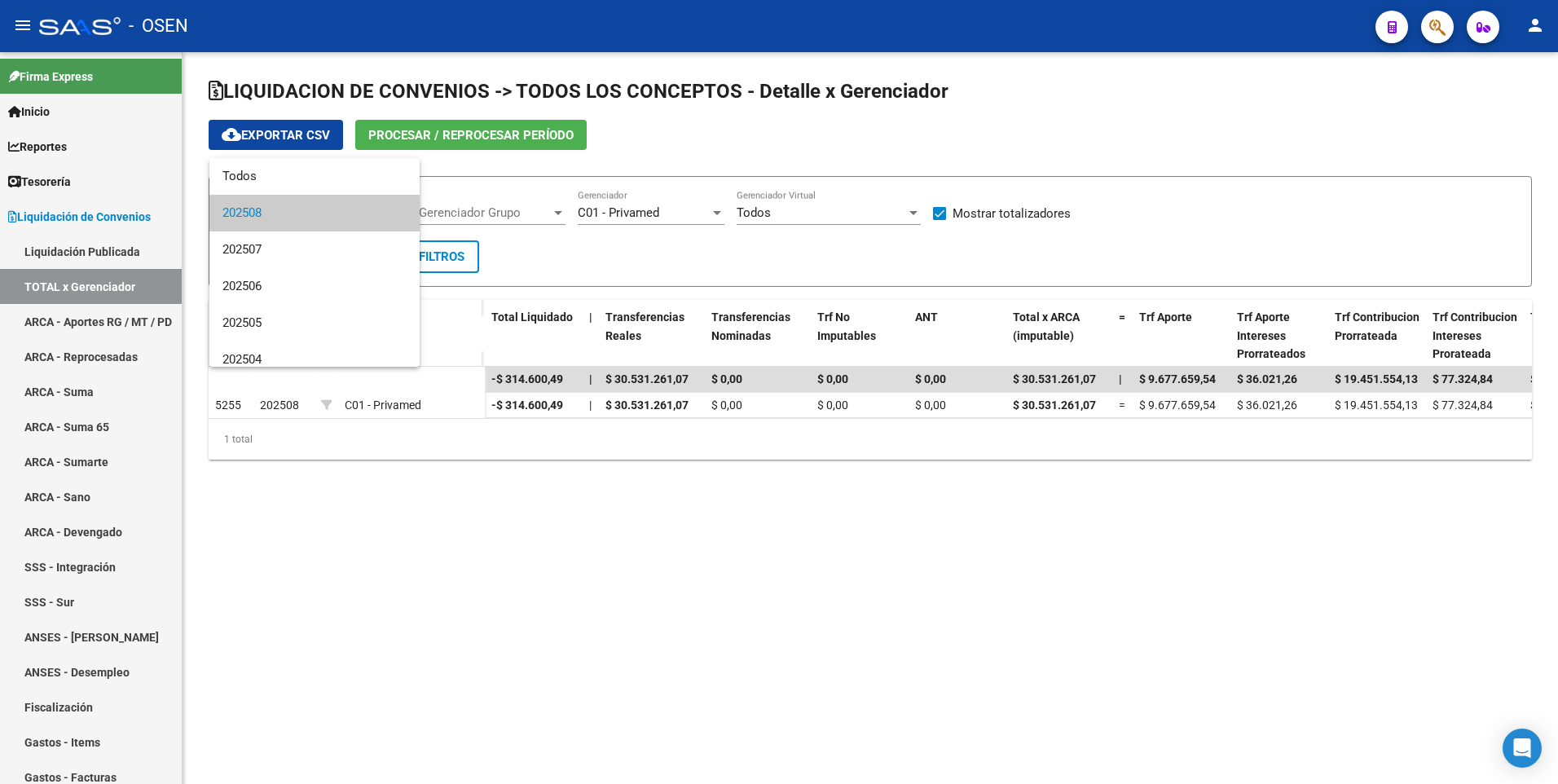
click at [616, 603] on div at bounding box center [779, 392] width 1558 height 784
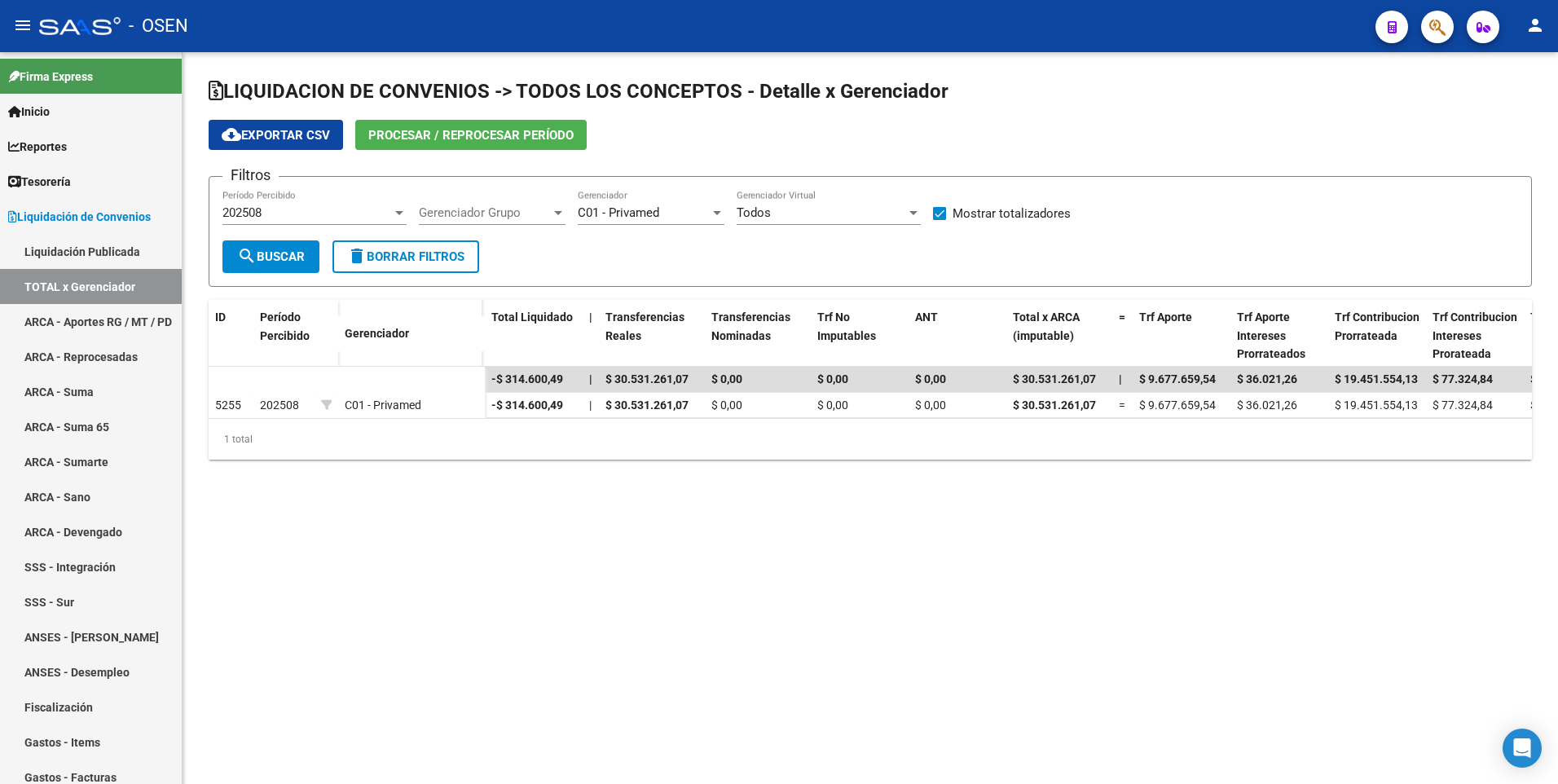
click at [317, 222] on div "202508 Período Percibido" at bounding box center [315, 207] width 184 height 35
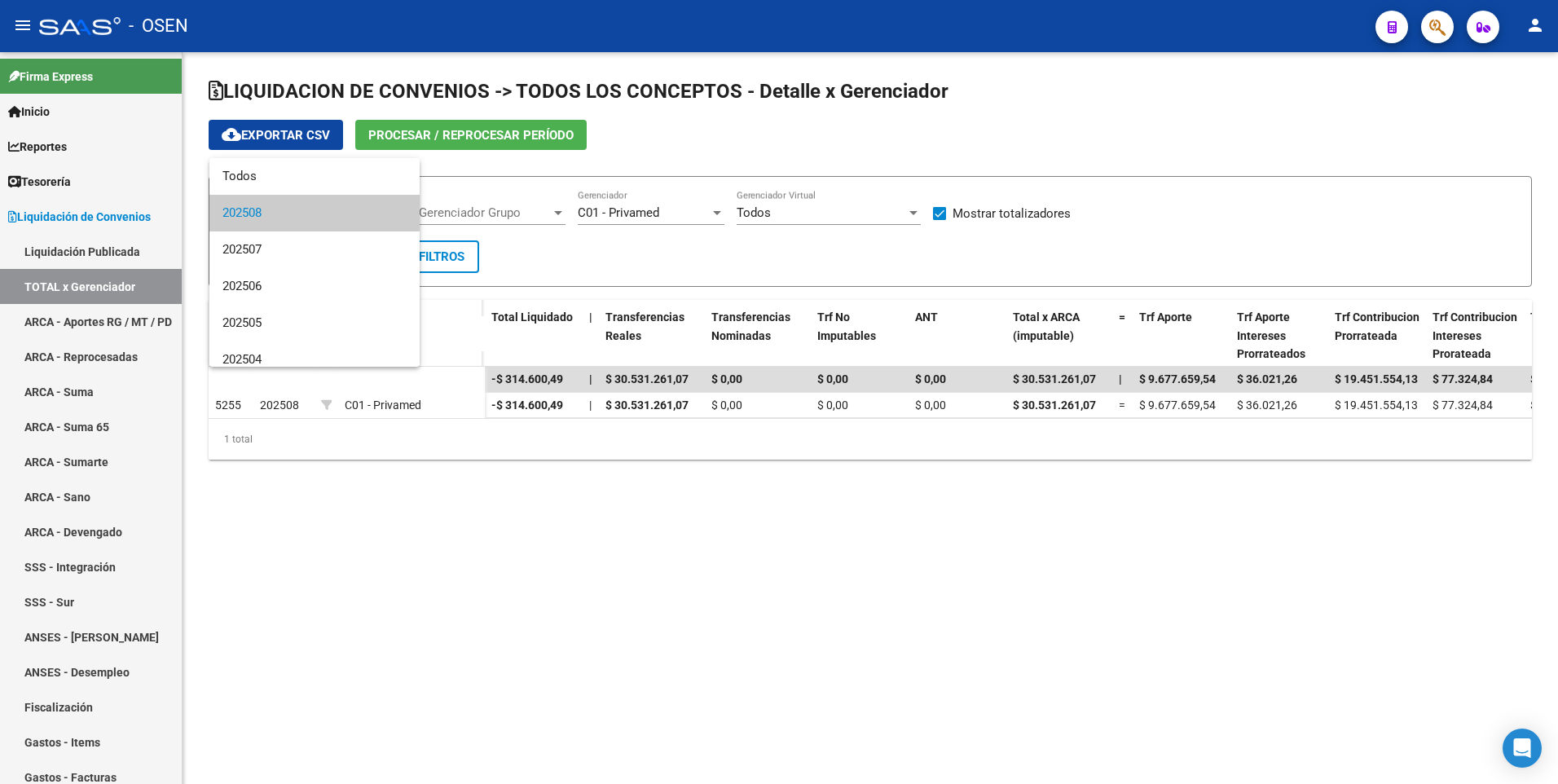
click at [608, 584] on div at bounding box center [779, 392] width 1558 height 784
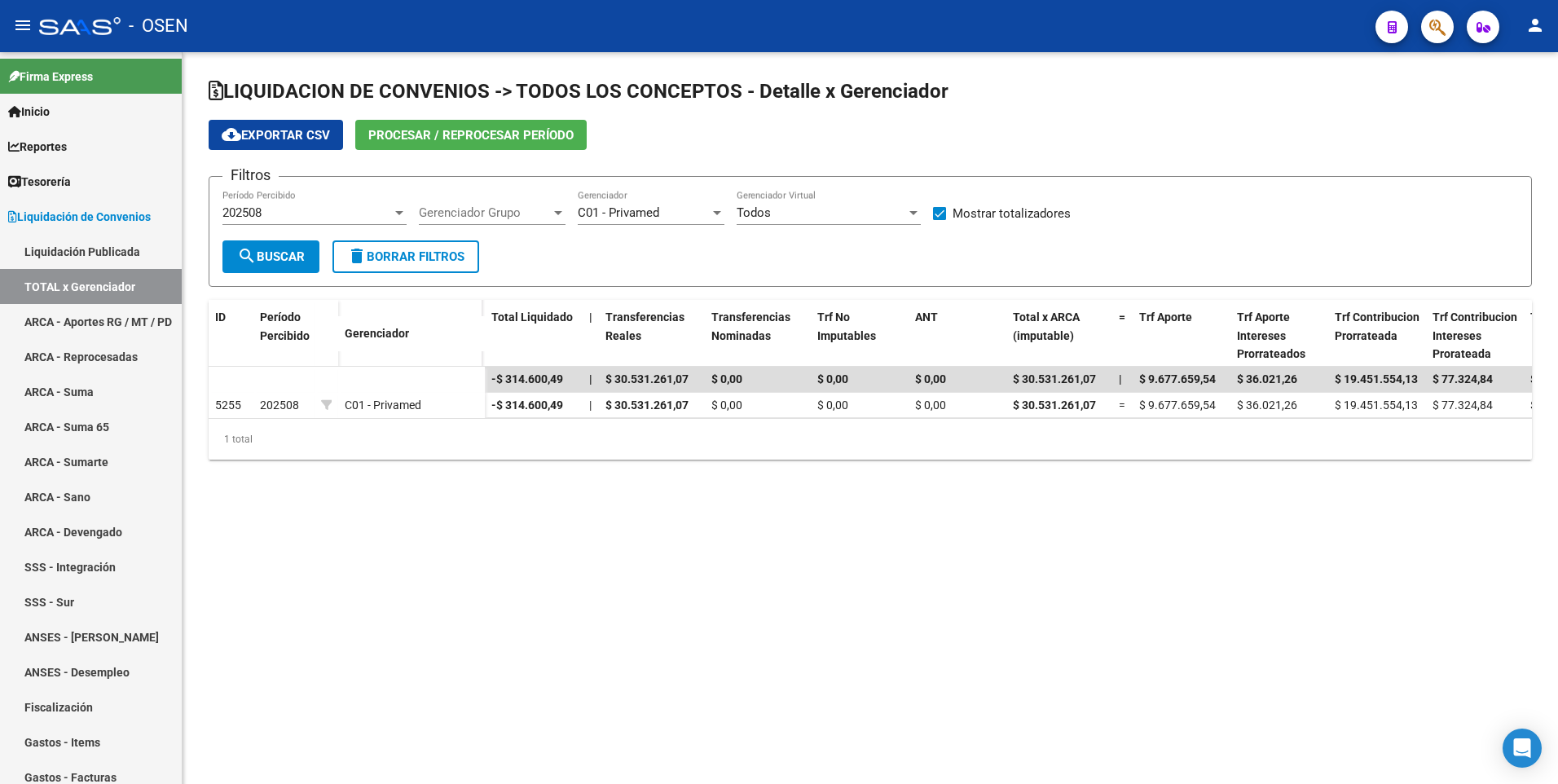
click at [338, 209] on div "202508" at bounding box center [307, 213] width 169 height 15
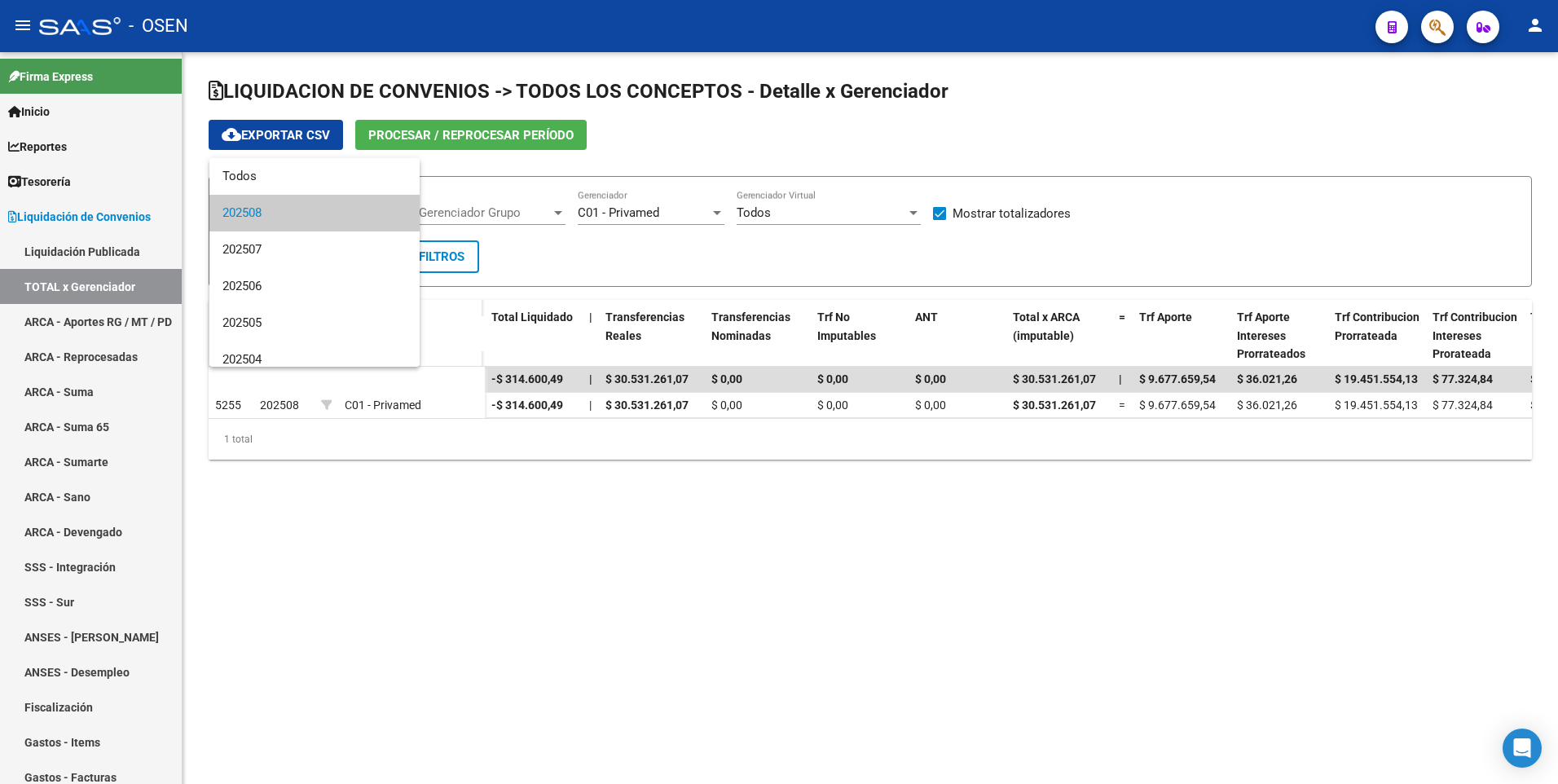
click at [715, 507] on div at bounding box center [779, 392] width 1558 height 784
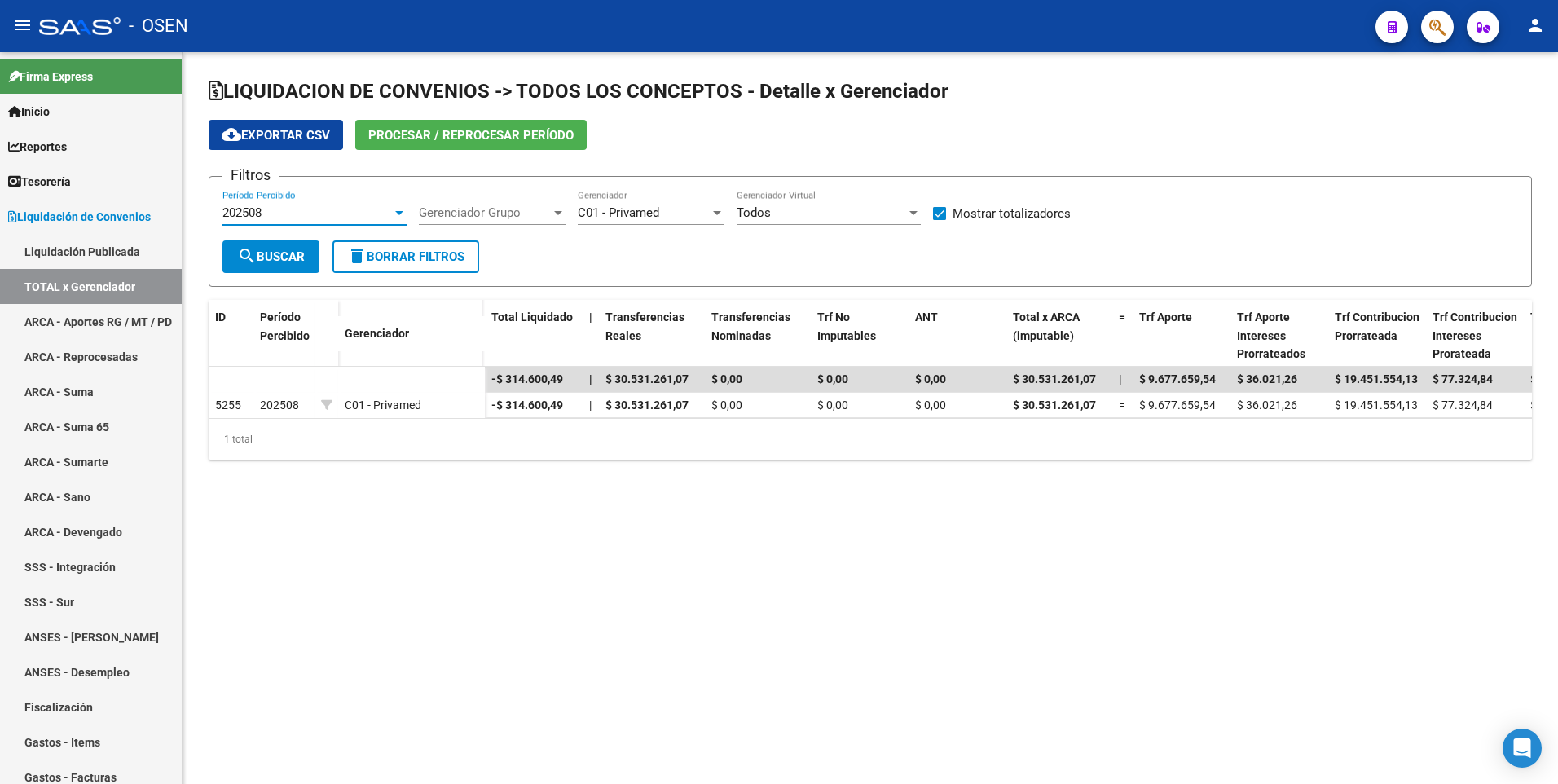
click at [317, 216] on div "202508" at bounding box center [307, 213] width 169 height 15
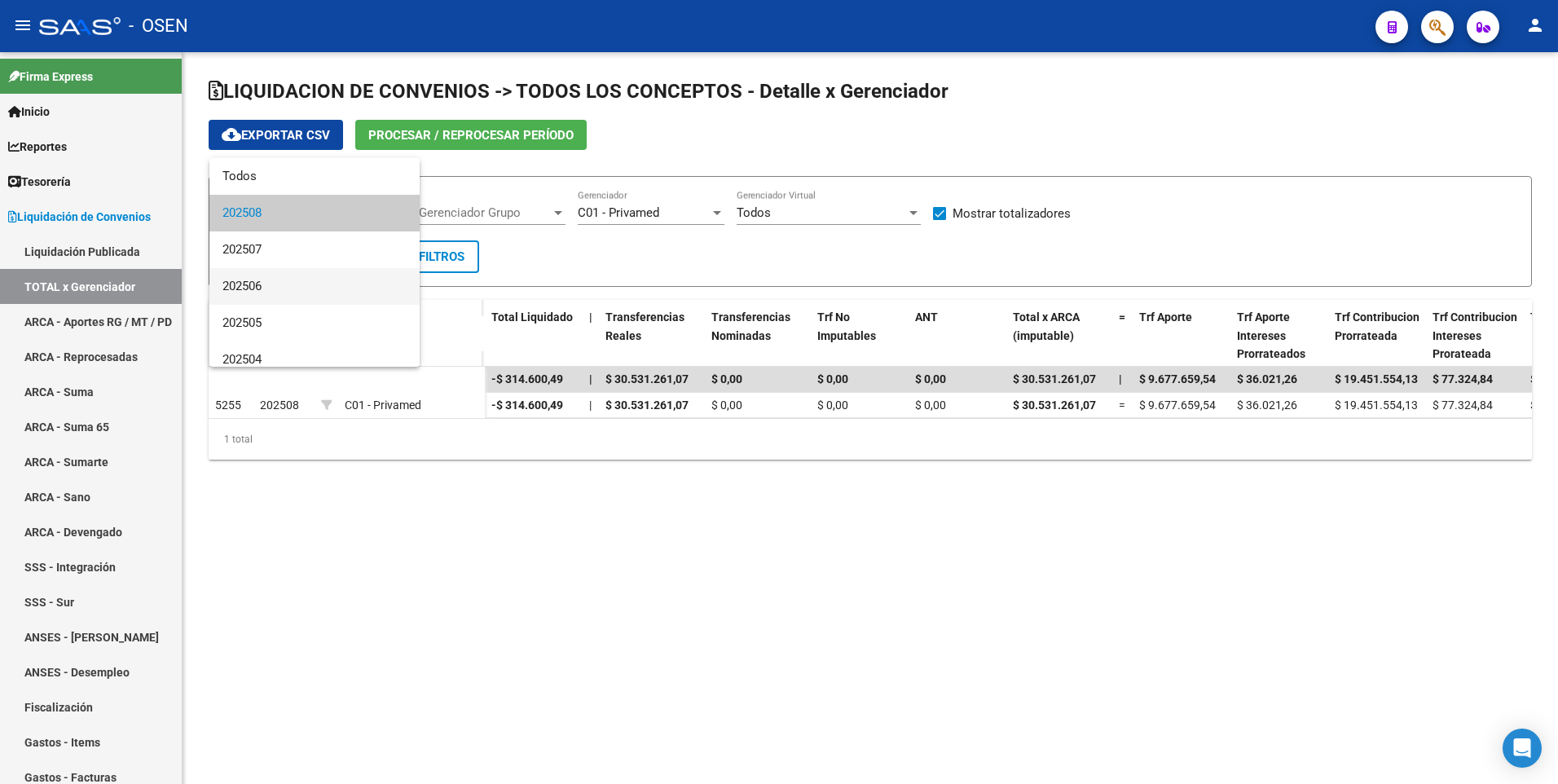
click at [312, 281] on span "202506" at bounding box center [315, 286] width 184 height 37
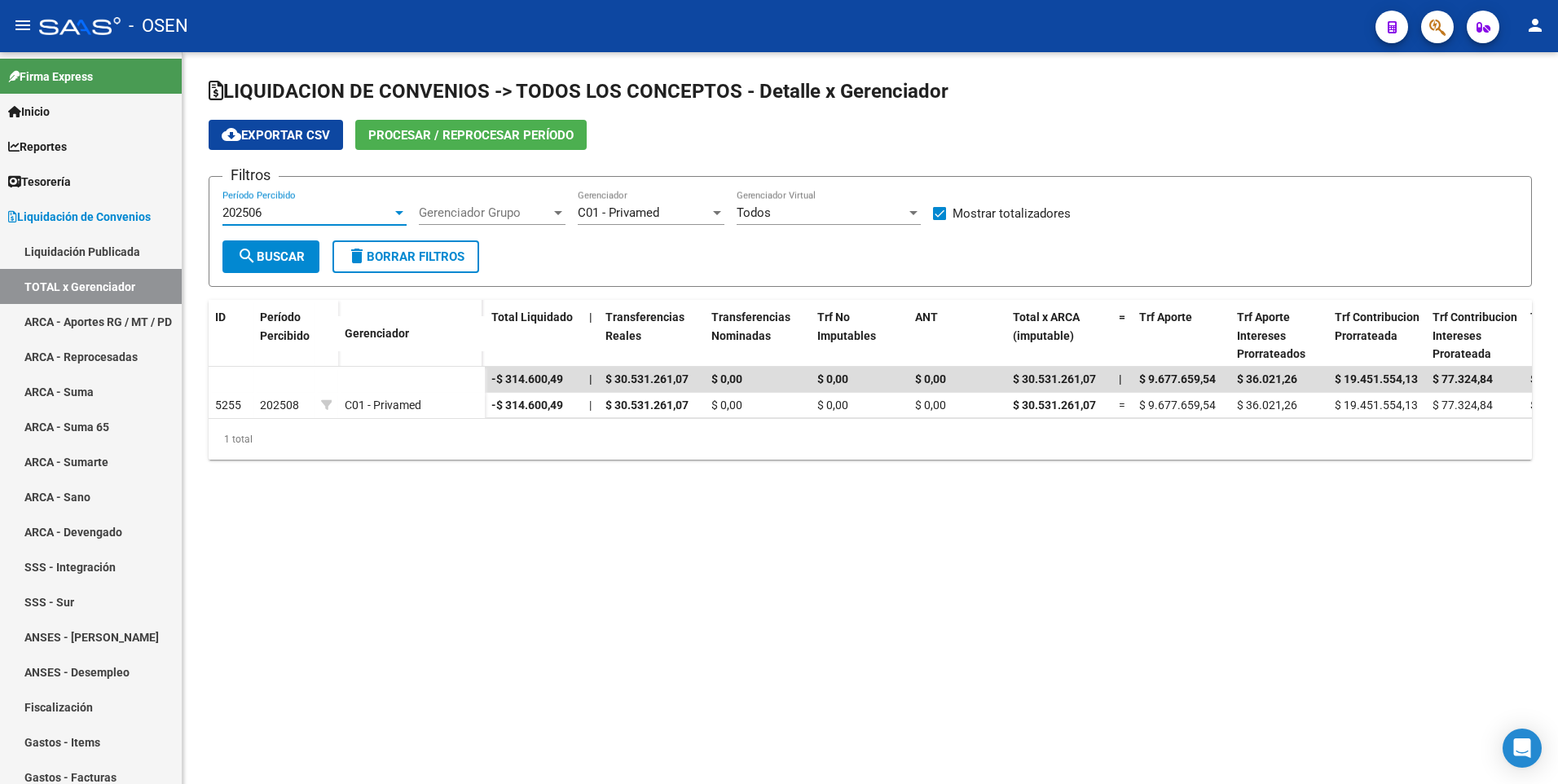
click at [336, 210] on div "202506" at bounding box center [307, 213] width 169 height 15
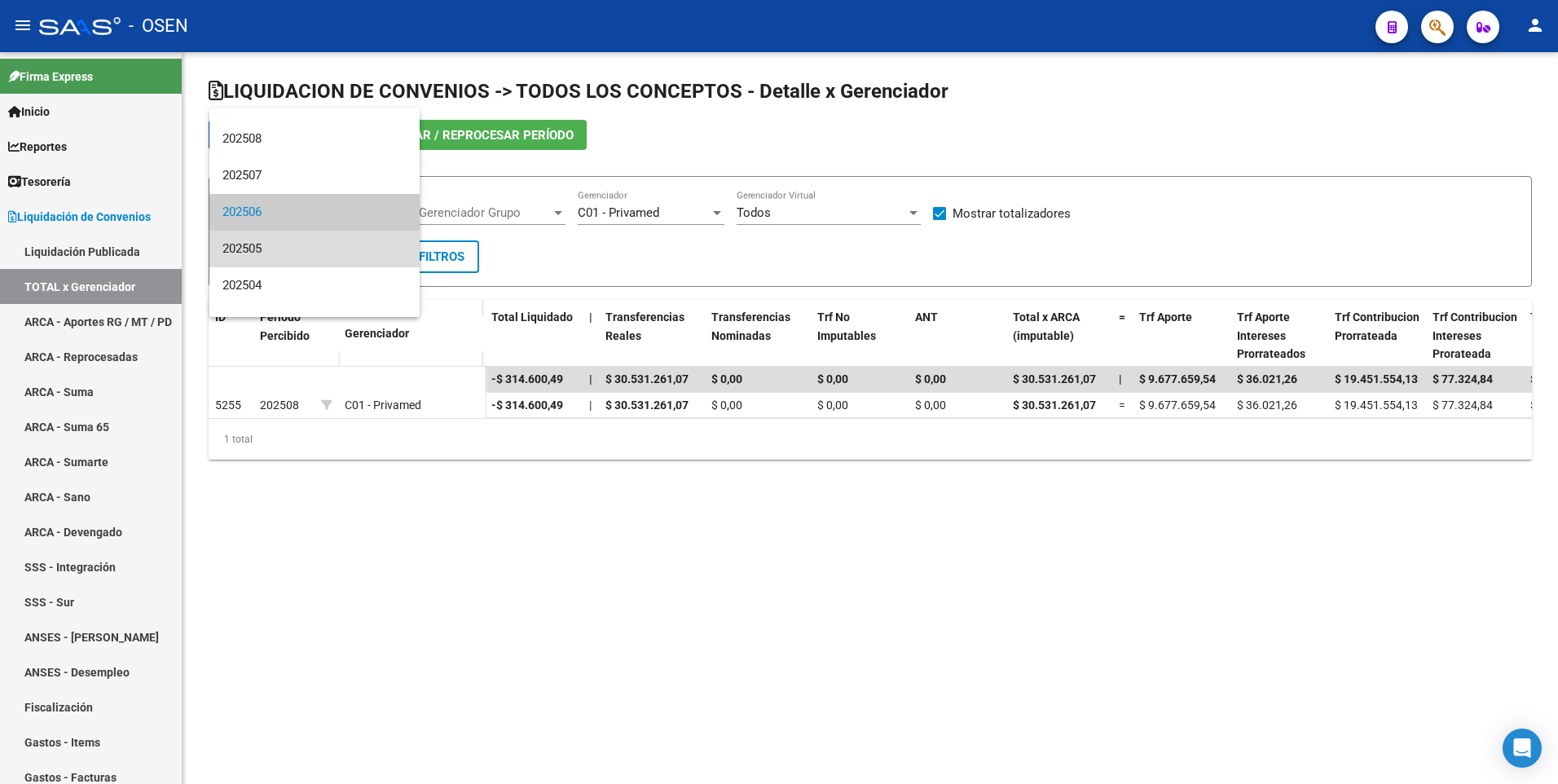
click at [321, 250] on span "202505" at bounding box center [315, 249] width 184 height 37
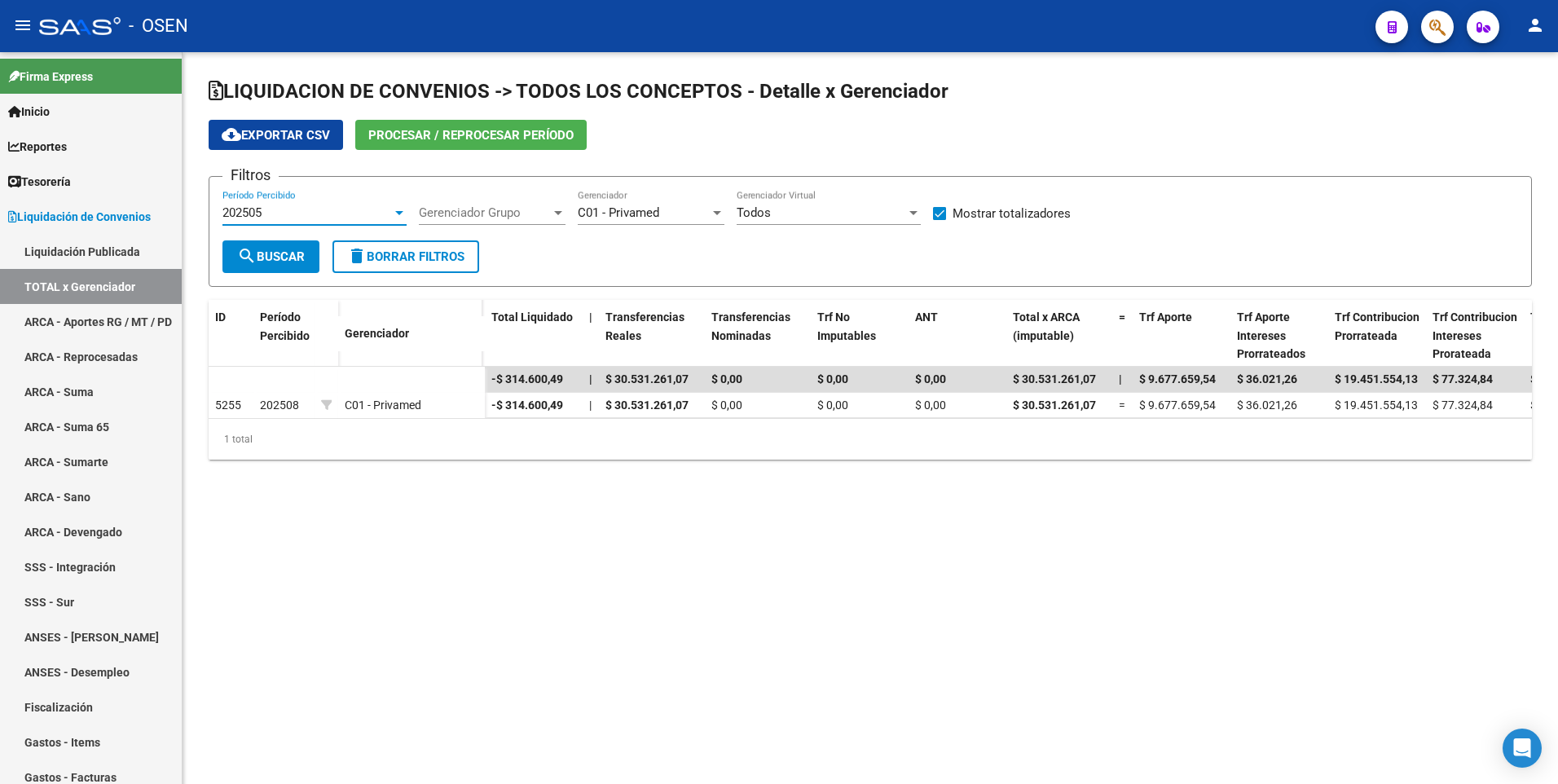
click at [315, 218] on div "202505" at bounding box center [307, 213] width 169 height 15
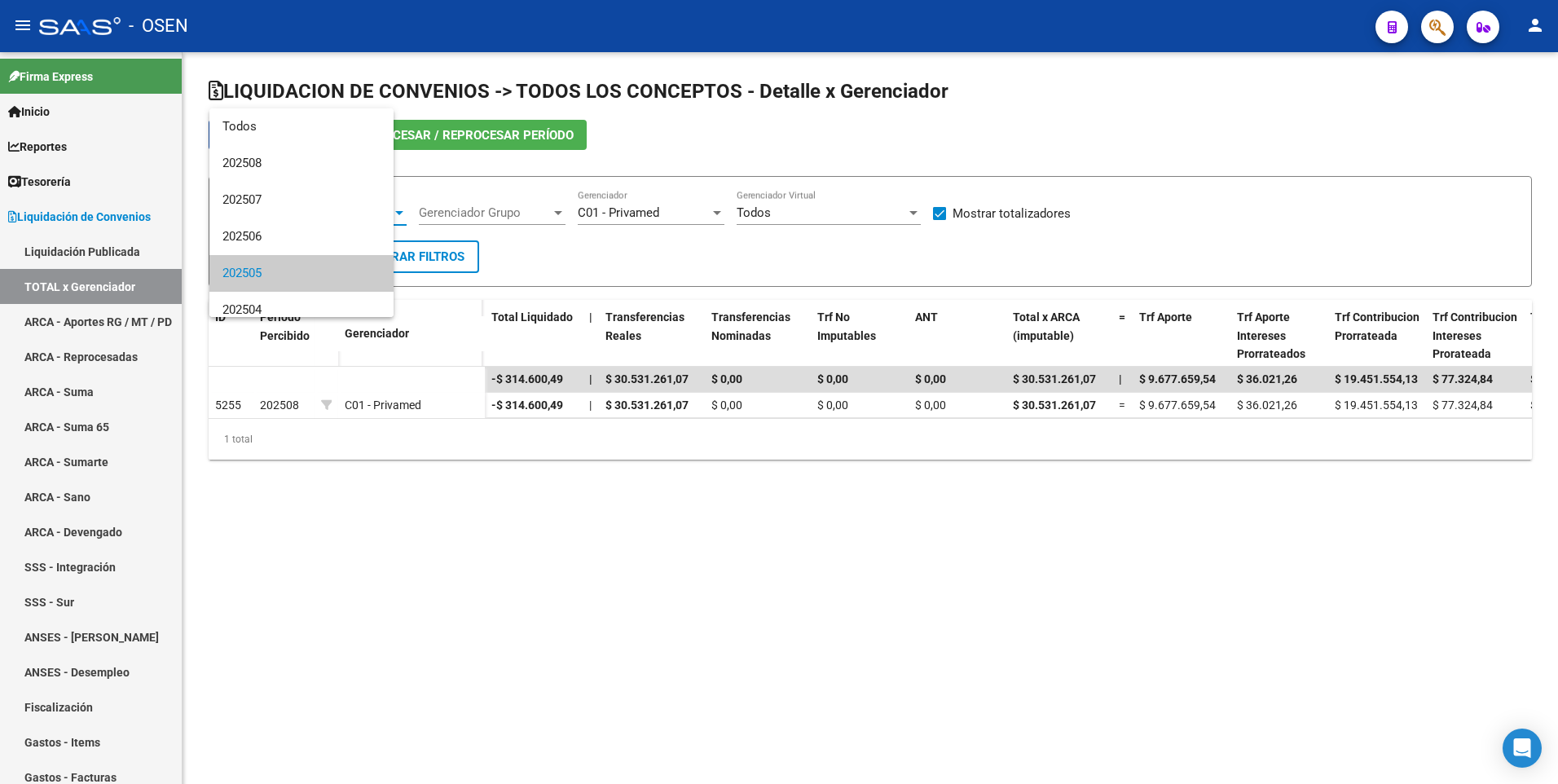
scroll to position [61, 0]
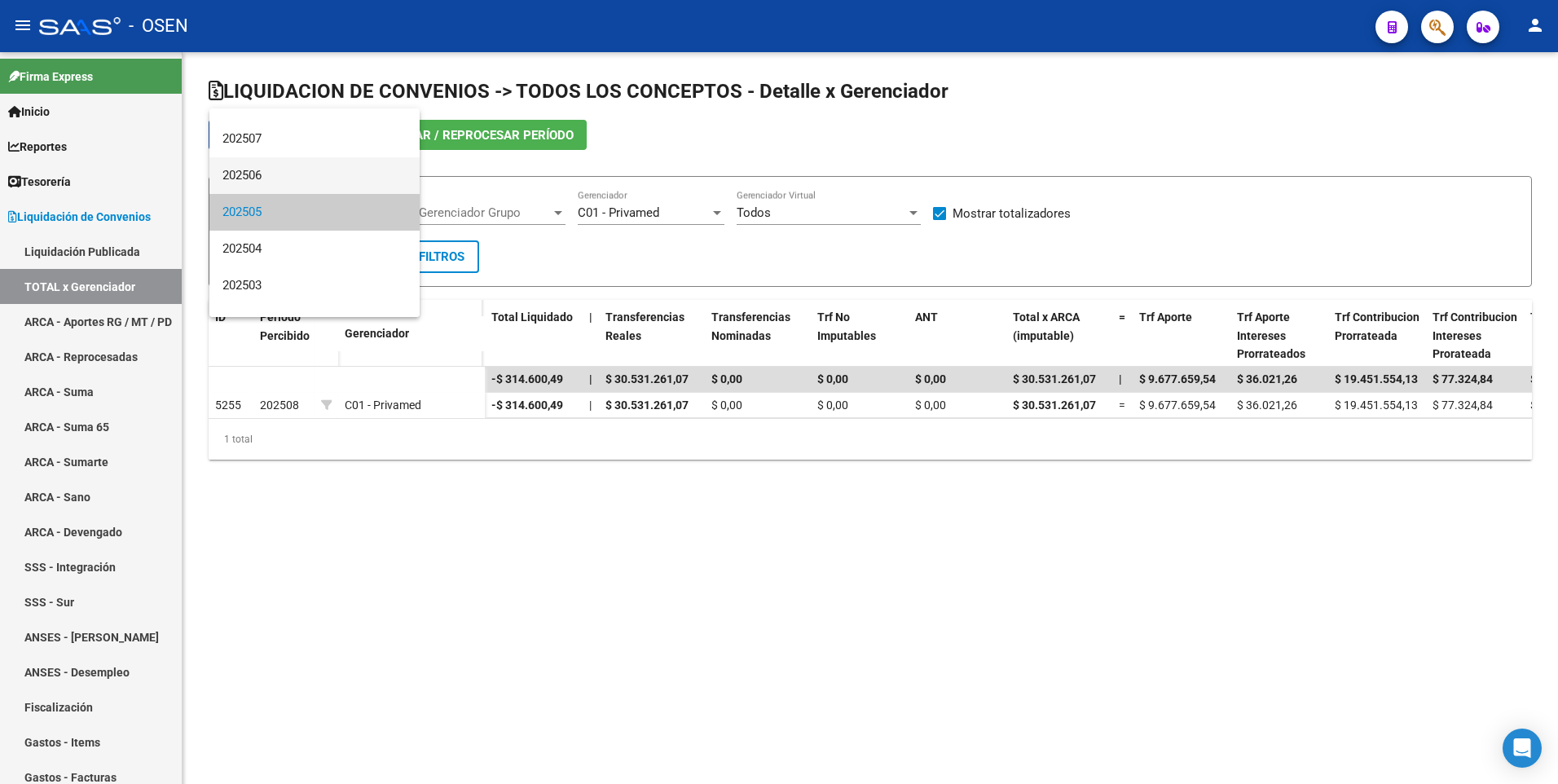
click at [330, 180] on span "202506" at bounding box center [315, 176] width 184 height 37
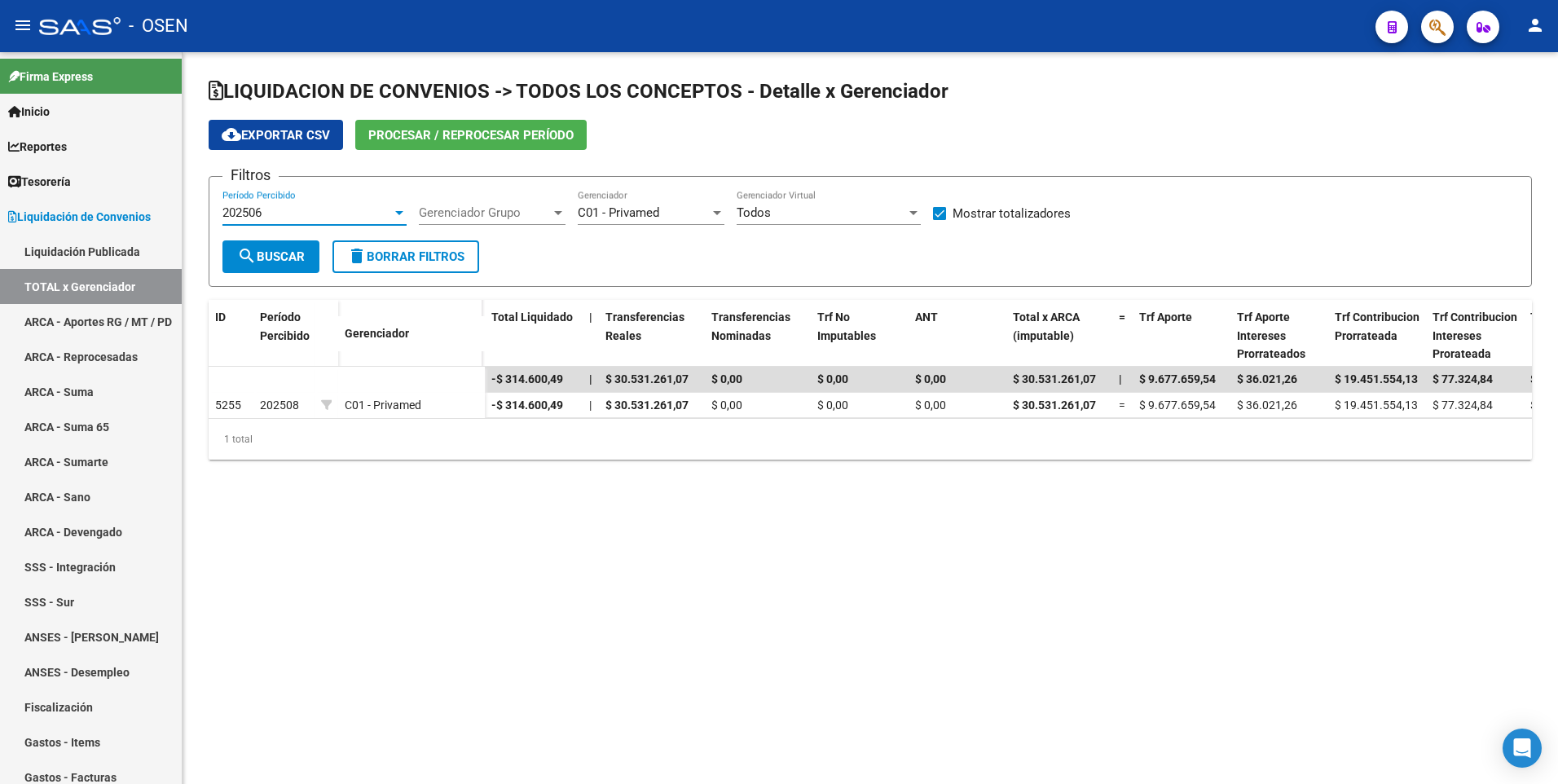
click at [292, 252] on span "search Buscar" at bounding box center [271, 257] width 67 height 15
click at [347, 210] on div "202506" at bounding box center [307, 213] width 169 height 15
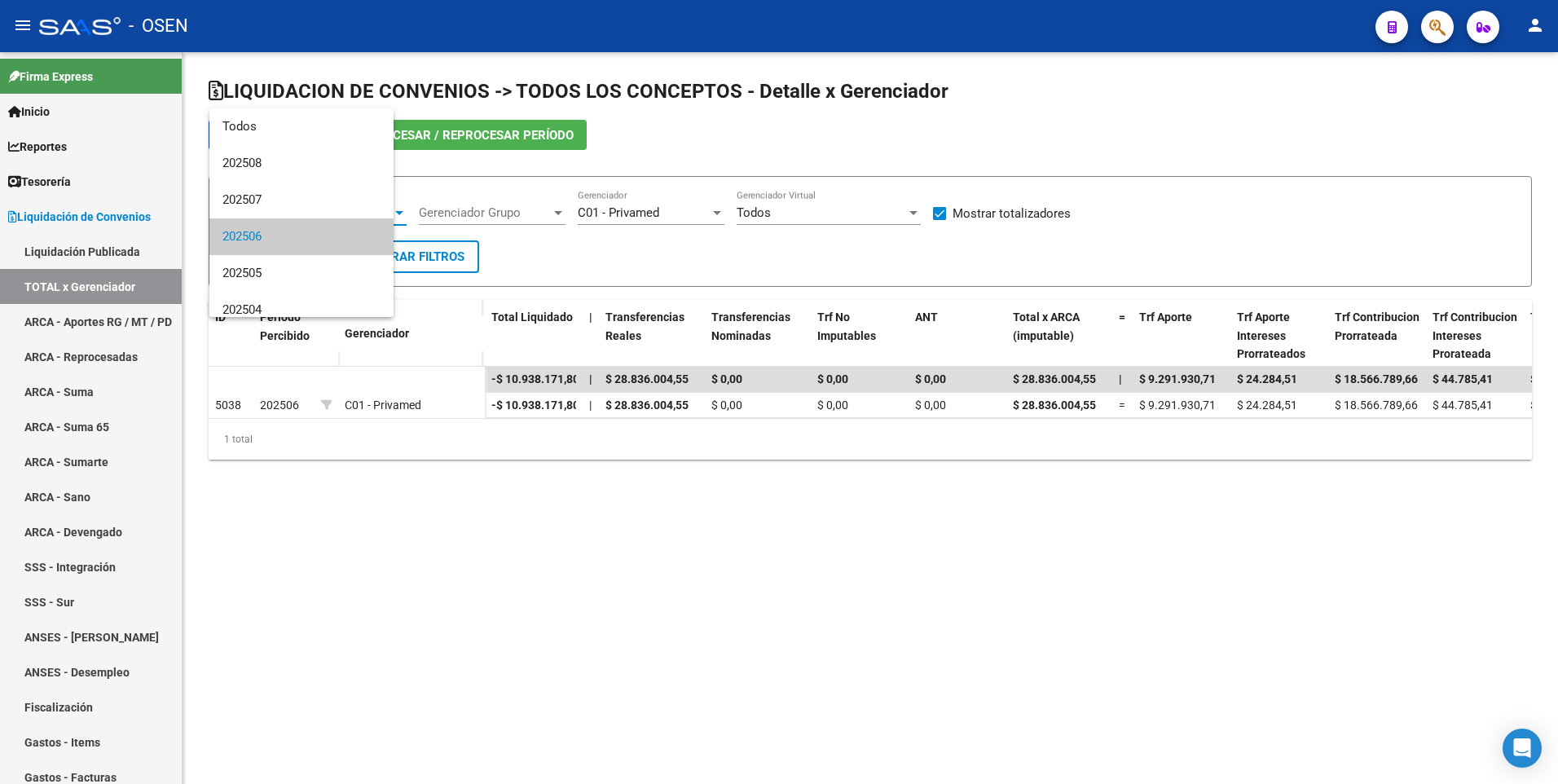
scroll to position [25, 0]
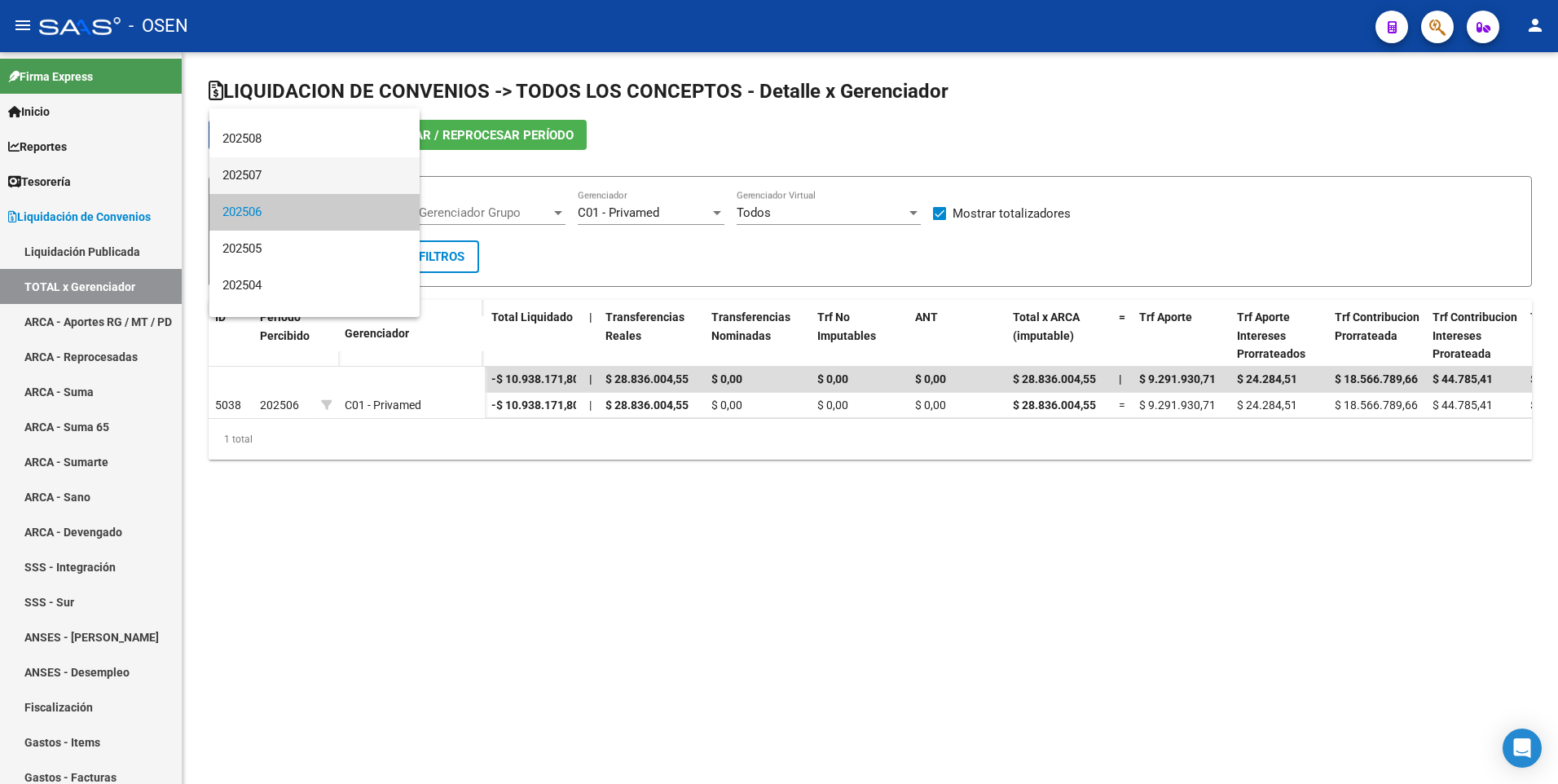
click at [332, 172] on span "202507" at bounding box center [315, 176] width 184 height 37
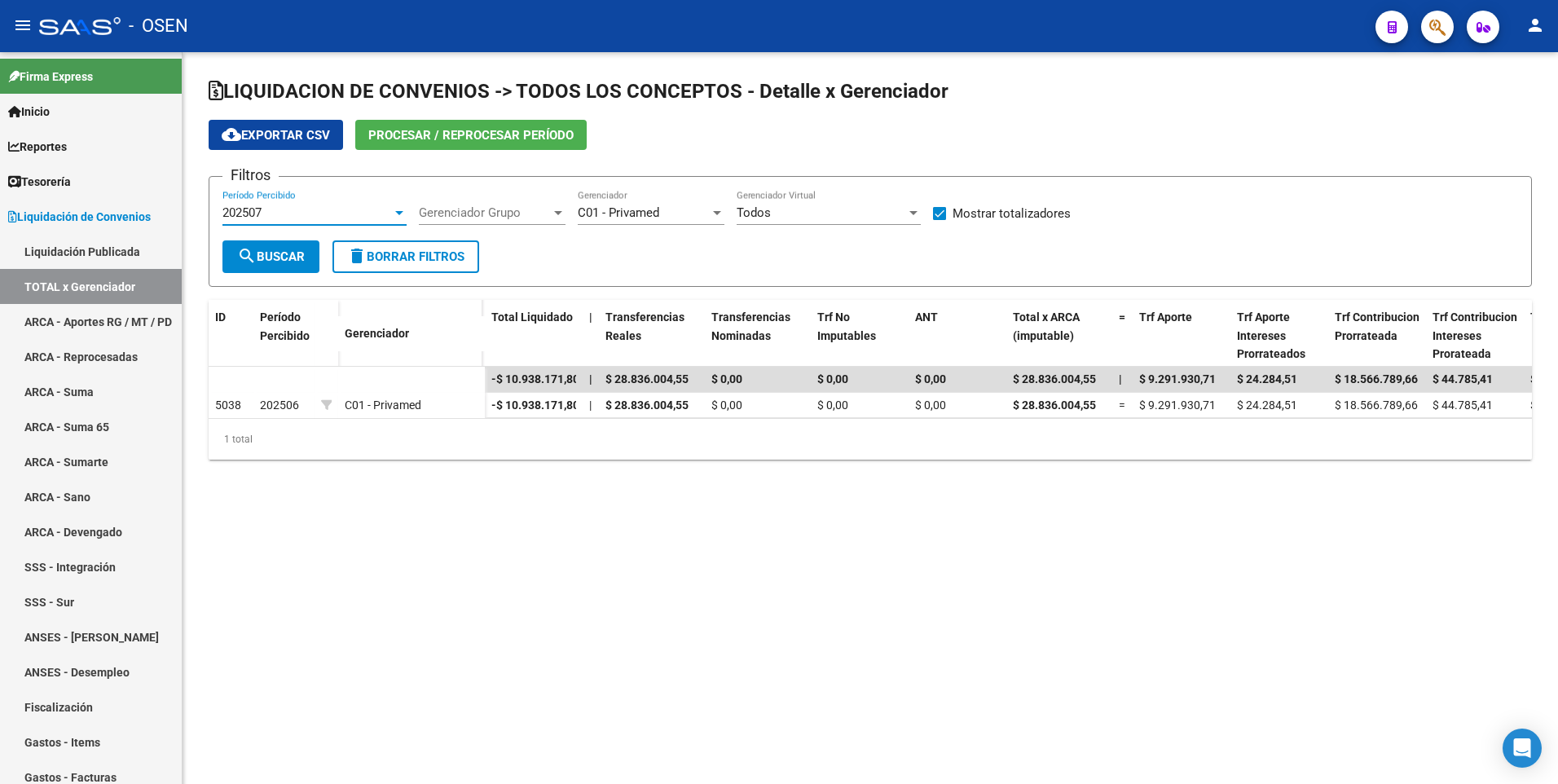
click at [273, 257] on span "search Buscar" at bounding box center [271, 257] width 67 height 15
click at [274, 215] on div "202507" at bounding box center [307, 213] width 169 height 15
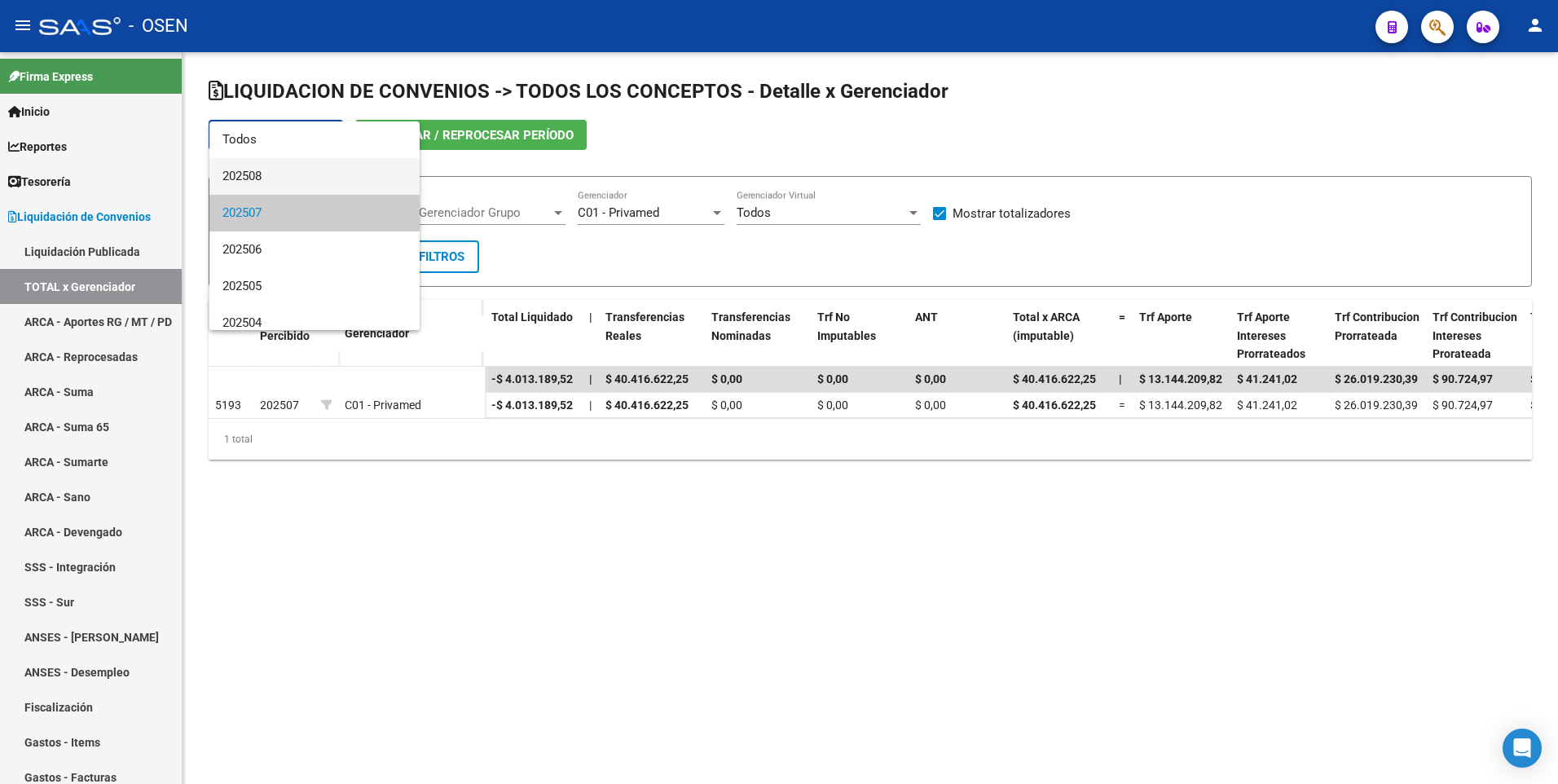
click at [298, 181] on span "202508" at bounding box center [315, 177] width 184 height 37
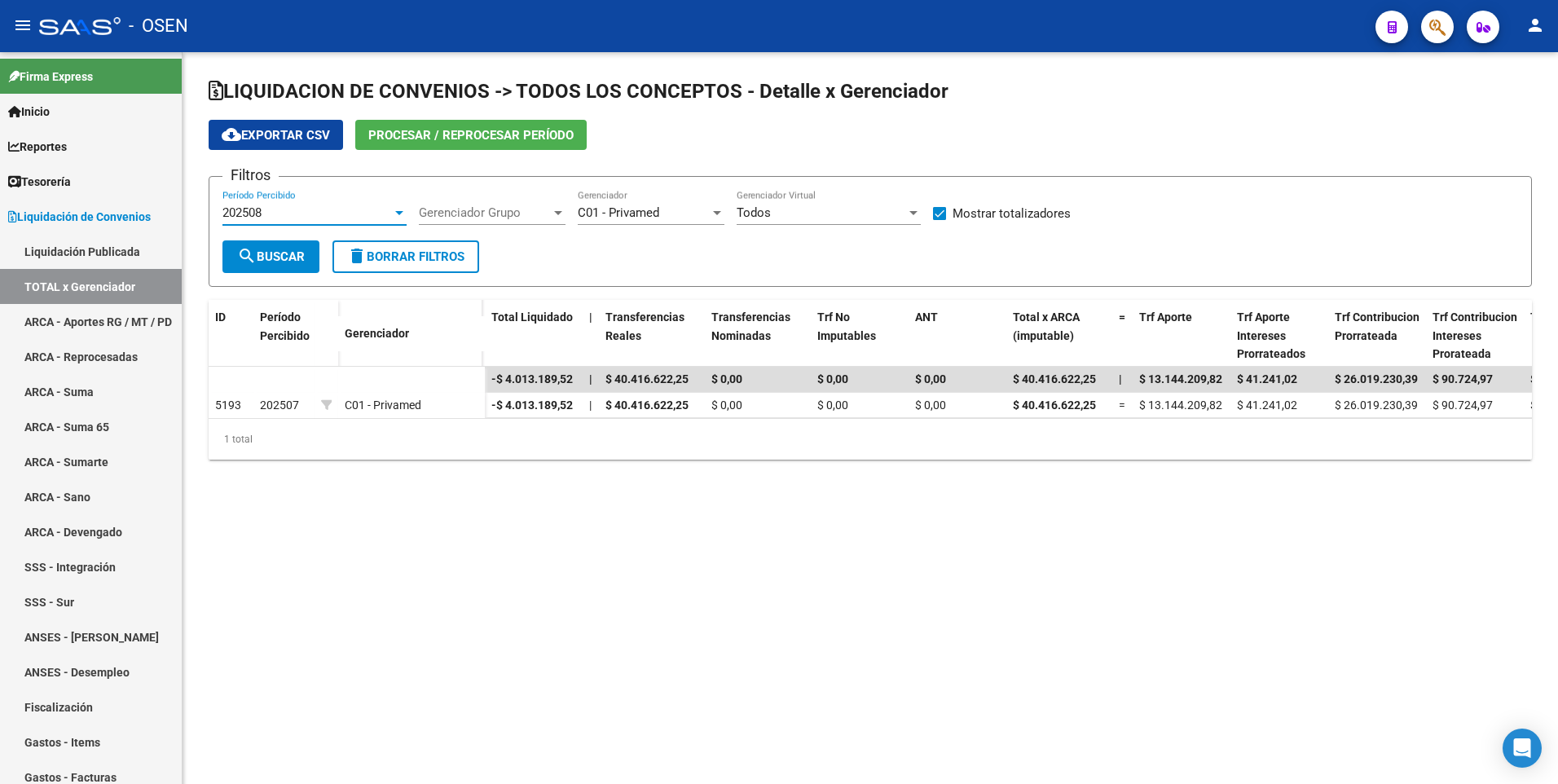
click at [285, 256] on span "search Buscar" at bounding box center [271, 257] width 67 height 15
